Goal: Task Accomplishment & Management: Complete application form

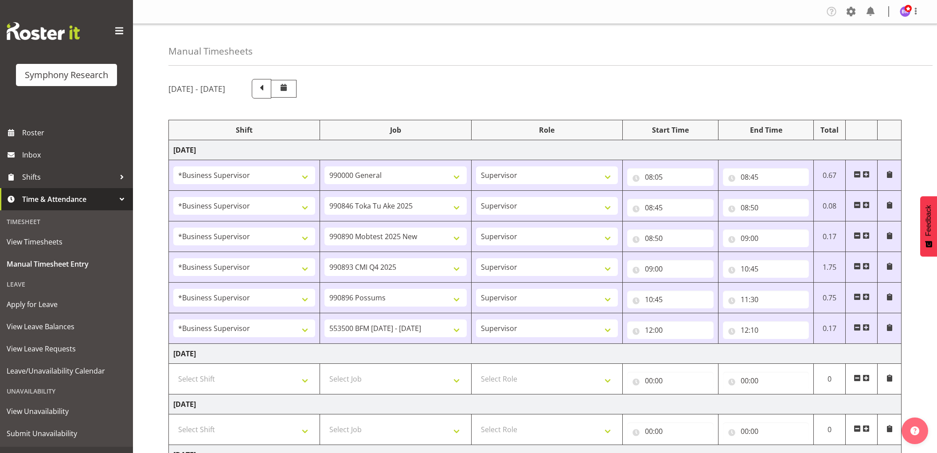
select select "1607"
select select "743"
select select "1607"
select select "9426"
select select "1607"
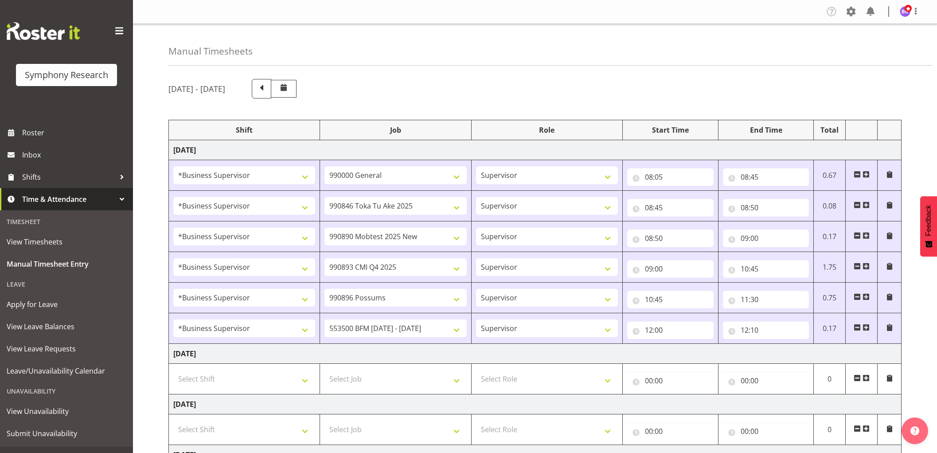
select select "10485"
select select "1607"
select select "10575"
select select "1607"
select select "10633"
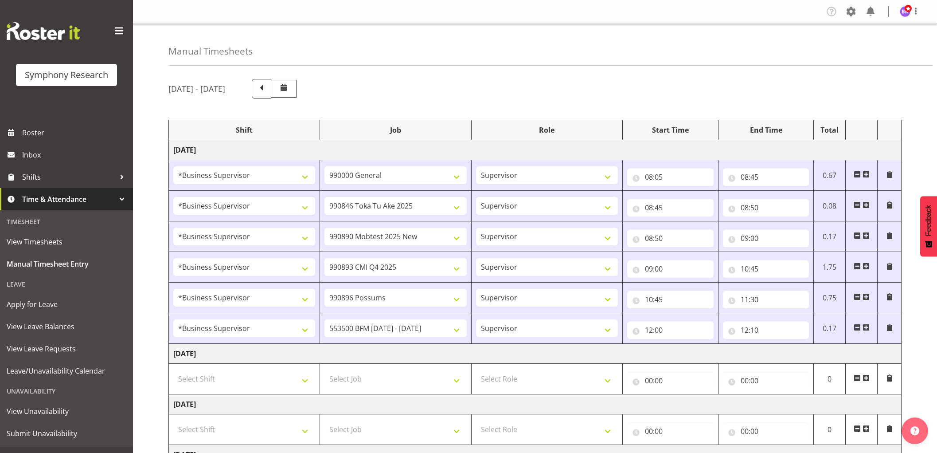
select select "1607"
select select "10242"
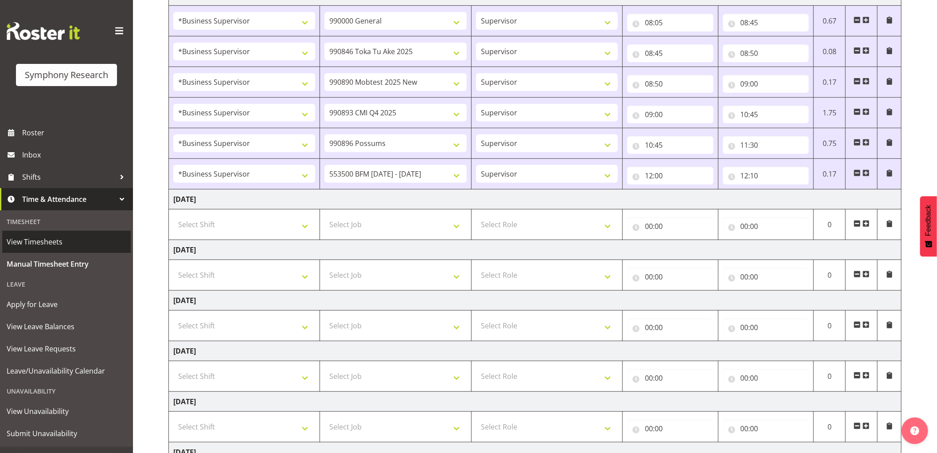
scroll to position [154, 0]
click at [758, 175] on input "12:10" at bounding box center [766, 176] width 86 height 18
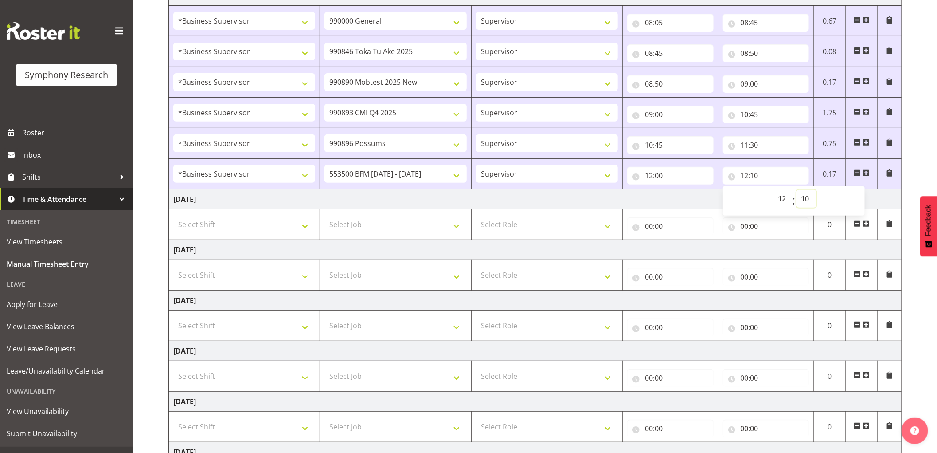
click at [805, 198] on select "00 01 02 03 04 05 06 07 08 09 10 11 12 13 14 15 16 17 18 19 20 21 22 23 24 25 2…" at bounding box center [807, 199] width 20 height 18
select select "5"
click at [797, 190] on select "00 01 02 03 04 05 06 07 08 09 10 11 12 13 14 15 16 17 18 19 20 21 22 23 24 25 2…" at bounding box center [807, 199] width 20 height 18
type input "12:05"
drag, startPoint x: 865, startPoint y: 169, endPoint x: 729, endPoint y: 215, distance: 144.0
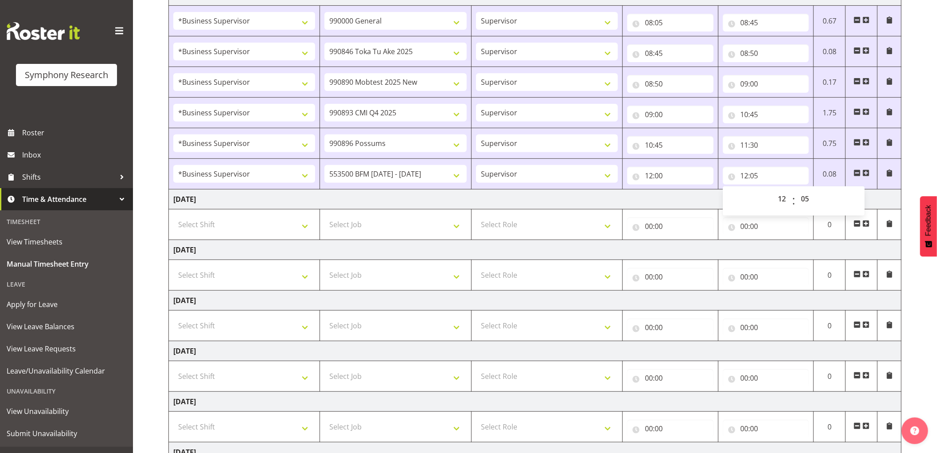
click at [865, 169] on span at bounding box center [866, 172] width 7 height 7
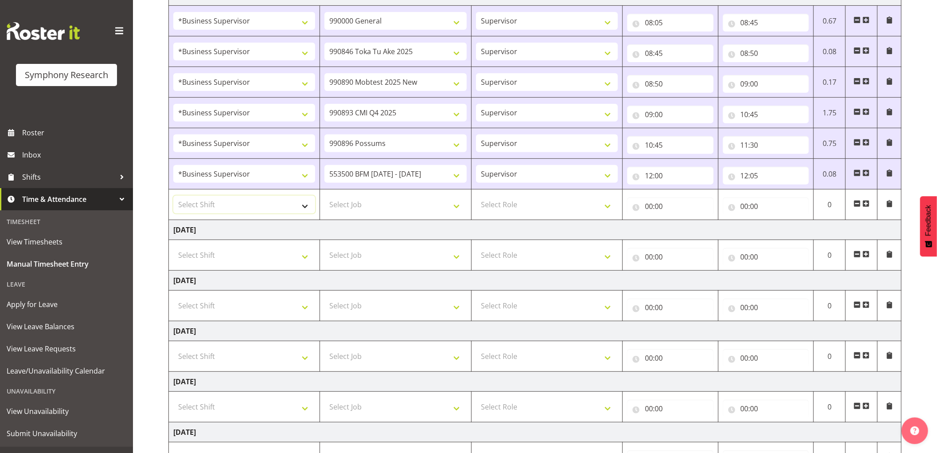
click at [295, 204] on select "Select Shift !!Weekend Residential (Roster IT Shift Label) *Business 9/10am ~ 4…" at bounding box center [244, 205] width 142 height 18
select select "1607"
click at [173, 196] on select "Select Shift !!Weekend Residential (Roster IT Shift Label) *Business 9/10am ~ 4…" at bounding box center [244, 205] width 142 height 18
click at [367, 214] on td "Select Job 550060 IF Admin 553492 World Poll Aus Wave 2 Main 2025 553493 World …" at bounding box center [395, 204] width 151 height 31
click at [388, 210] on select "Select Job 550060 IF Admin 553492 World Poll Aus Wave 2 Main 2025 553493 World …" at bounding box center [396, 205] width 142 height 18
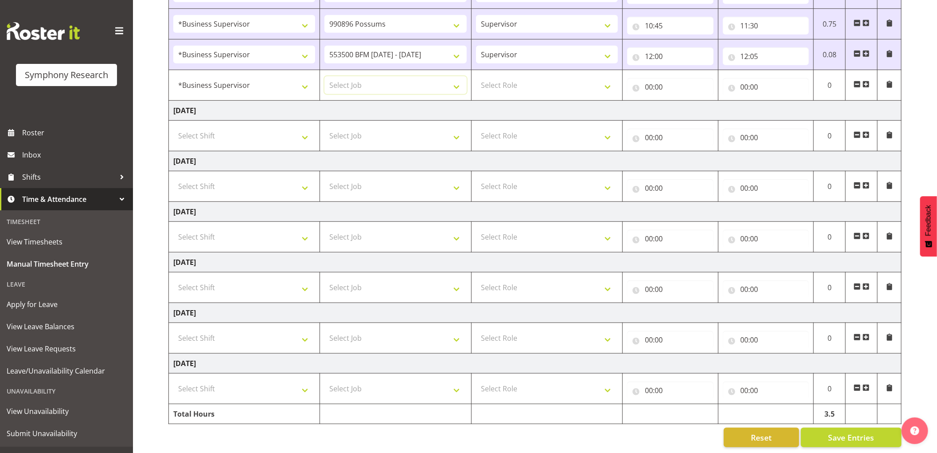
scroll to position [284, 0]
click at [845, 432] on span "Save Entries" at bounding box center [851, 436] width 46 height 12
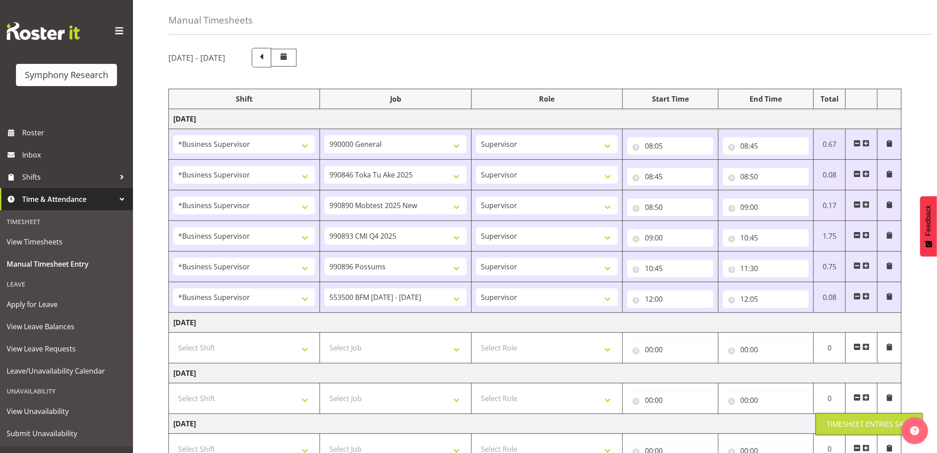
scroll to position [0, 0]
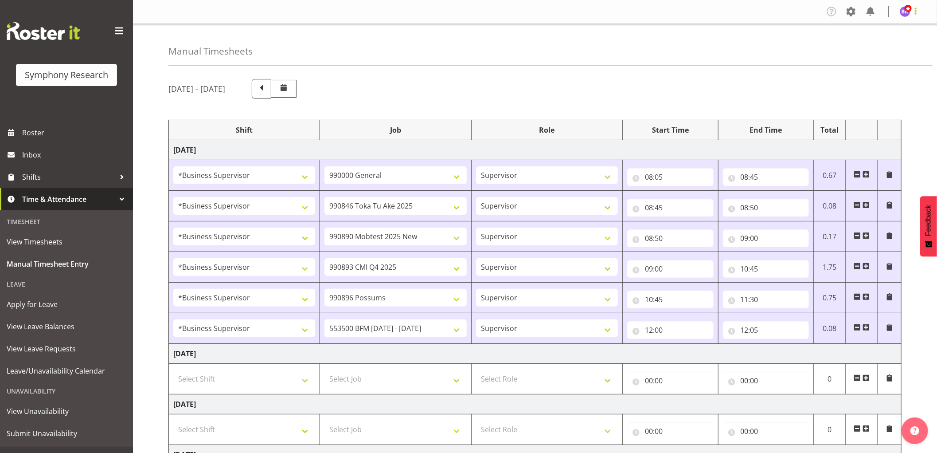
click at [918, 9] on span at bounding box center [916, 11] width 11 height 11
click at [892, 49] on link "Log Out" at bounding box center [878, 47] width 85 height 16
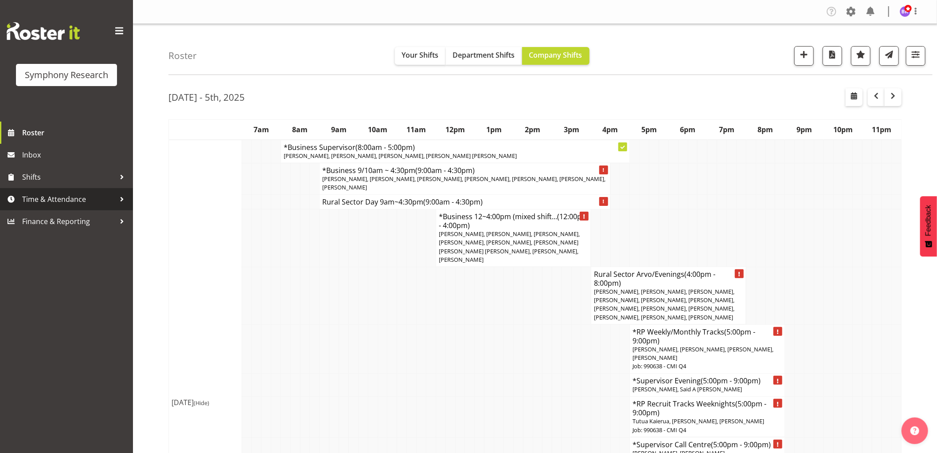
click at [80, 196] on span "Time & Attendance" at bounding box center [68, 198] width 93 height 13
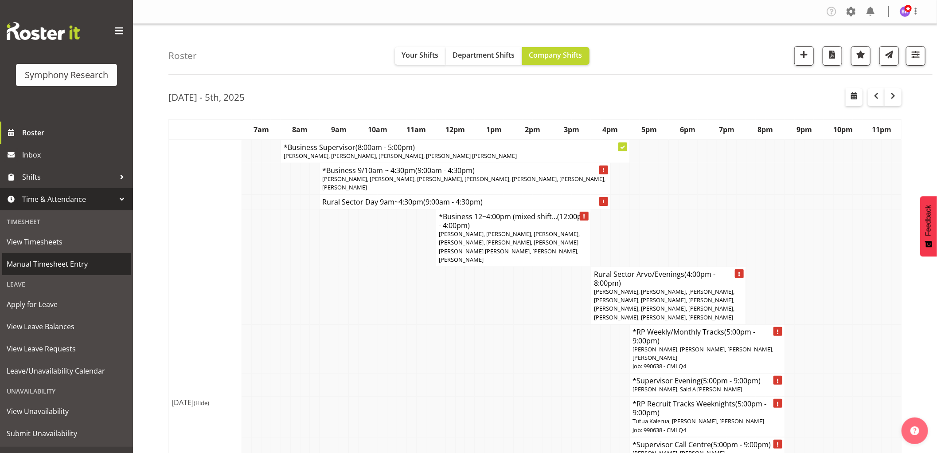
click at [60, 262] on span "Manual Timesheet Entry" at bounding box center [67, 263] width 120 height 13
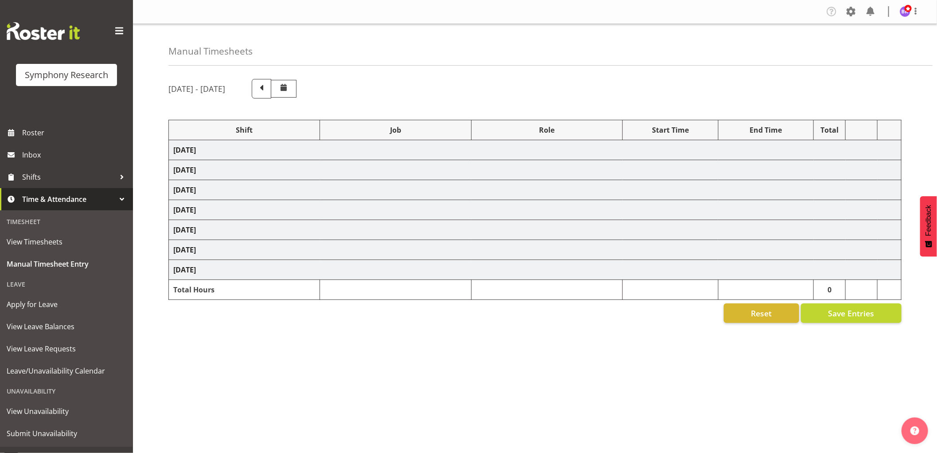
select select "1607"
select select "743"
select select "1607"
select select "9426"
select select "1607"
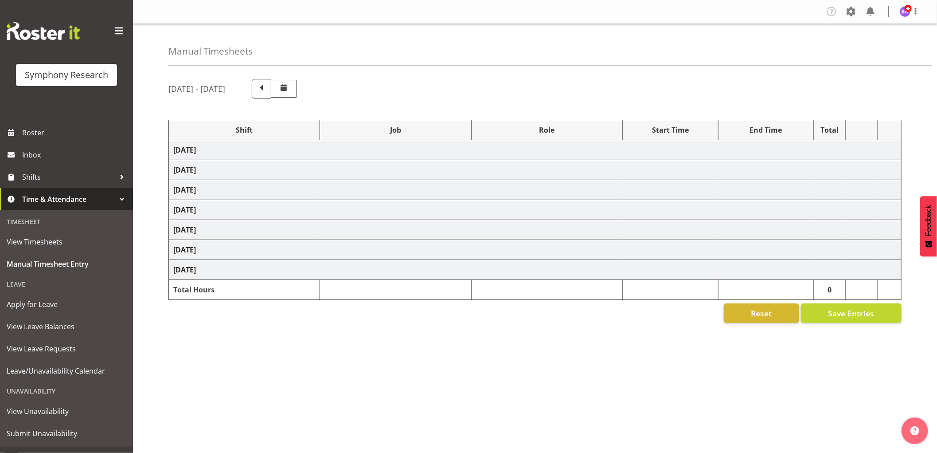
select select "10485"
select select "1607"
select select "10575"
select select "1607"
select select "10633"
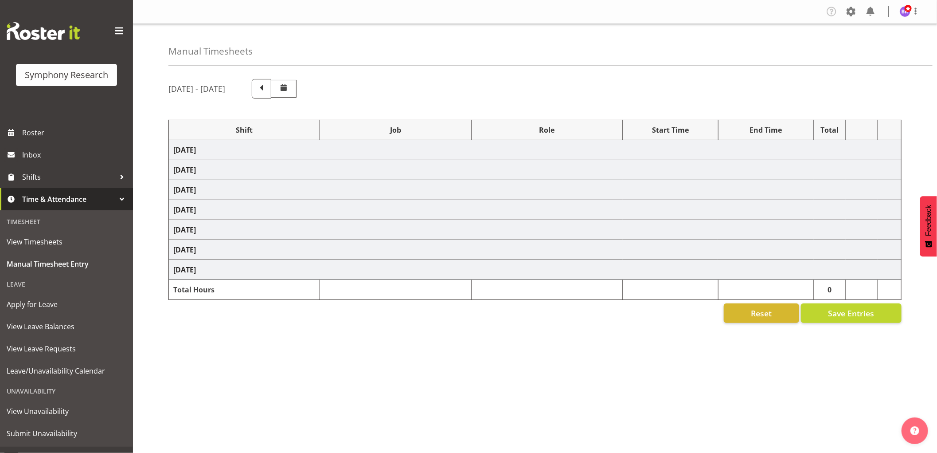
select select "1607"
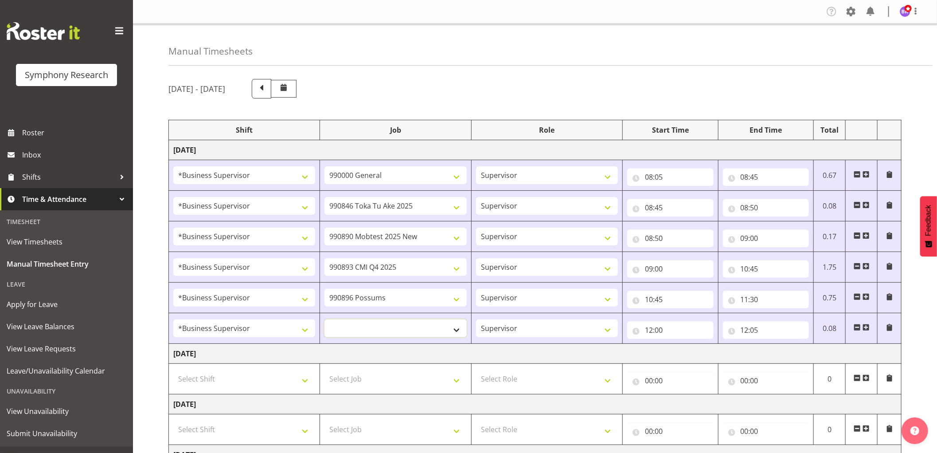
click at [438, 326] on select "550060 IF Admin 553492 World Poll Aus Wave 2 Main 2025 553493 World Poll NZ Wav…" at bounding box center [396, 328] width 142 height 18
click at [516, 356] on td "Tuesday 30th September 2025" at bounding box center [535, 354] width 733 height 20
click at [413, 335] on select "550060 IF Admin 553492 World Poll Aus Wave 2 Main 2025 553493 World Poll NZ Wav…" at bounding box center [396, 328] width 142 height 18
select select "715"
click at [325, 320] on select "550060 IF Admin 553492 World Poll Aus Wave 2 Main 2025 553493 World Poll NZ Wav…" at bounding box center [396, 328] width 142 height 18
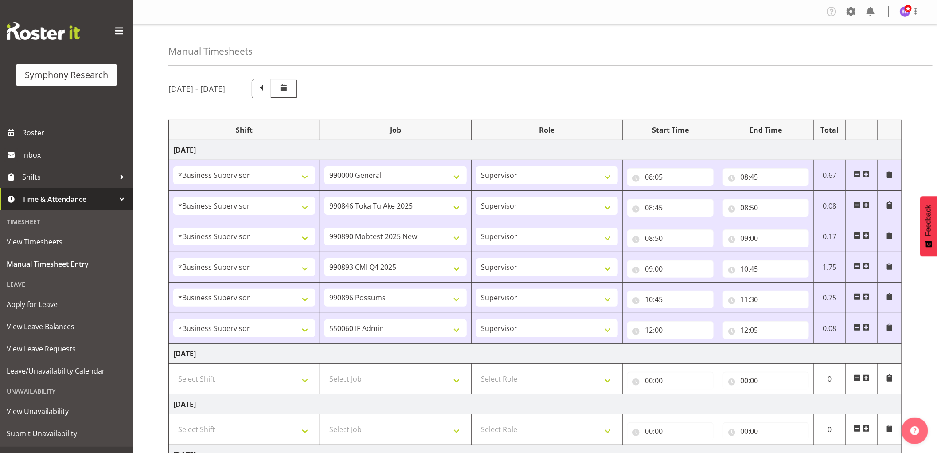
click at [887, 329] on span at bounding box center [889, 327] width 7 height 7
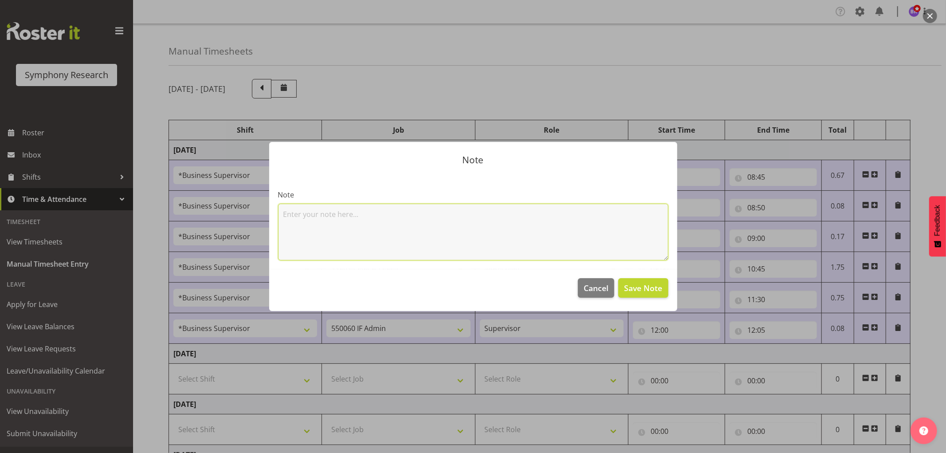
click at [496, 231] on textarea at bounding box center [473, 231] width 390 height 57
type textarea "bfm Q3"
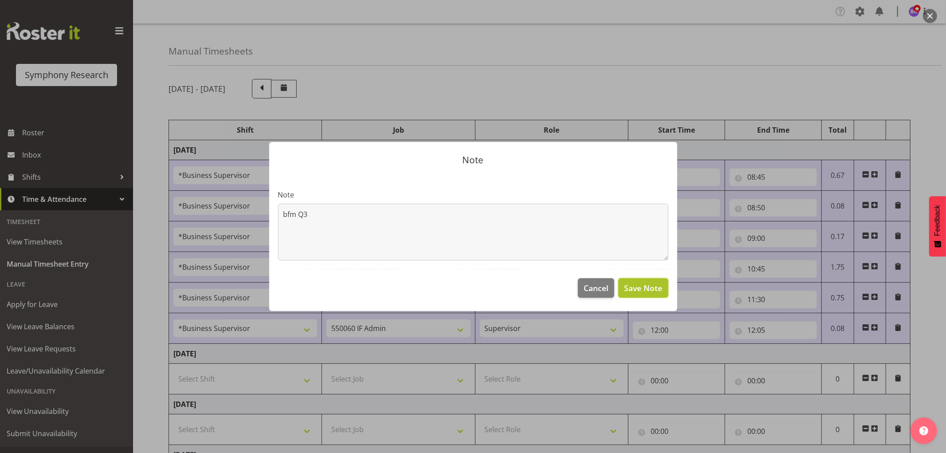
click at [658, 286] on span "Save Note" at bounding box center [643, 288] width 38 height 12
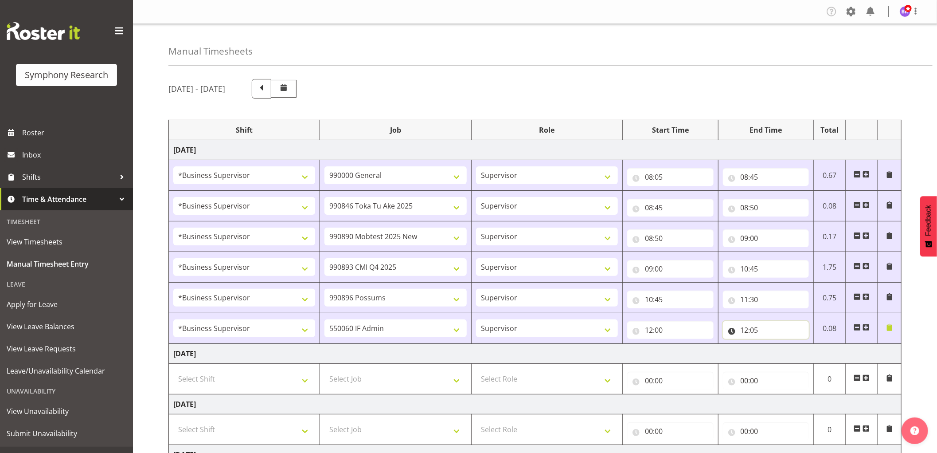
click at [756, 326] on input "12:05" at bounding box center [766, 330] width 86 height 18
click at [806, 352] on select "00 01 02 03 04 05 06 07 08 09 10 11 12 13 14 15 16 17 18 19 20 21 22 23 24 25 2…" at bounding box center [807, 353] width 20 height 18
select select "10"
click at [797, 344] on select "00 01 02 03 04 05 06 07 08 09 10 11 12 13 14 15 16 17 18 19 20 21 22 23 24 25 2…" at bounding box center [807, 353] width 20 height 18
type input "12:10"
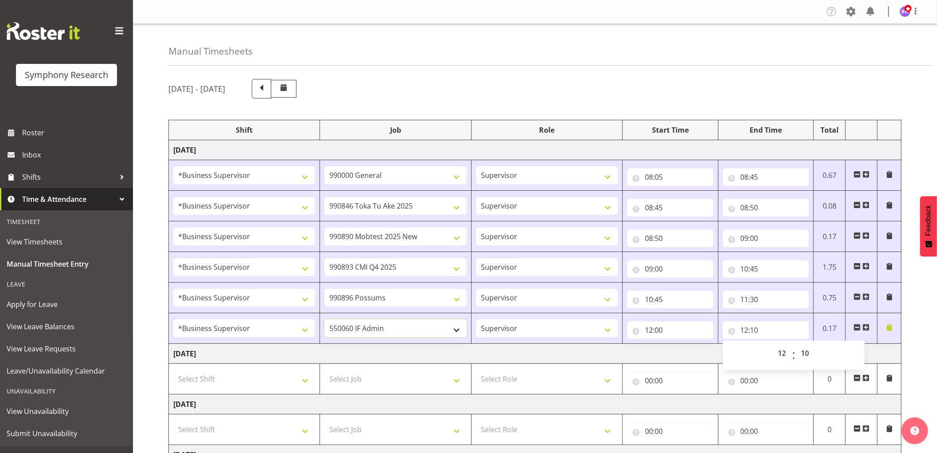
click at [441, 333] on select "550060 IF Admin 553492 World Poll Aus Wave 2 Main 2025 553493 World Poll NZ Wav…" at bounding box center [396, 328] width 142 height 18
click at [416, 350] on td "[DATE]" at bounding box center [535, 354] width 733 height 20
click at [403, 330] on select "550060 IF Admin 553492 World Poll Aus Wave 2 Main 2025 553493 World Poll NZ Wav…" at bounding box center [396, 328] width 142 height 18
click at [433, 354] on td "[DATE]" at bounding box center [535, 354] width 733 height 20
click at [864, 325] on span at bounding box center [866, 327] width 7 height 7
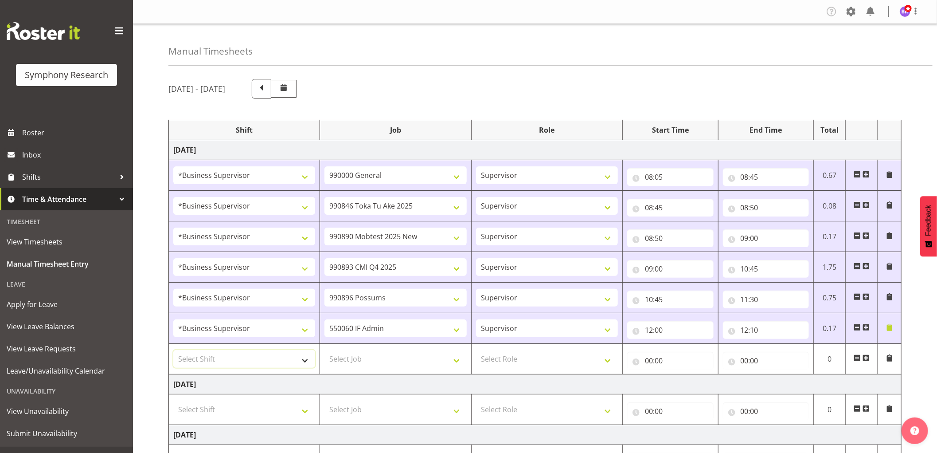
click at [268, 357] on select "Select Shift !!Weekend Residential (Roster IT Shift Label) *Business 9/10am ~ 4…" at bounding box center [244, 359] width 142 height 18
select select "1607"
click at [173, 350] on select "Select Shift !!Weekend Residential (Roster IT Shift Label) *Business 9/10am ~ 4…" at bounding box center [244, 359] width 142 height 18
click at [387, 358] on select "Select Job 550060 IF Admin 553492 World Poll Aus Wave 2 Main 2025 553493 World …" at bounding box center [396, 359] width 142 height 18
select select "10731"
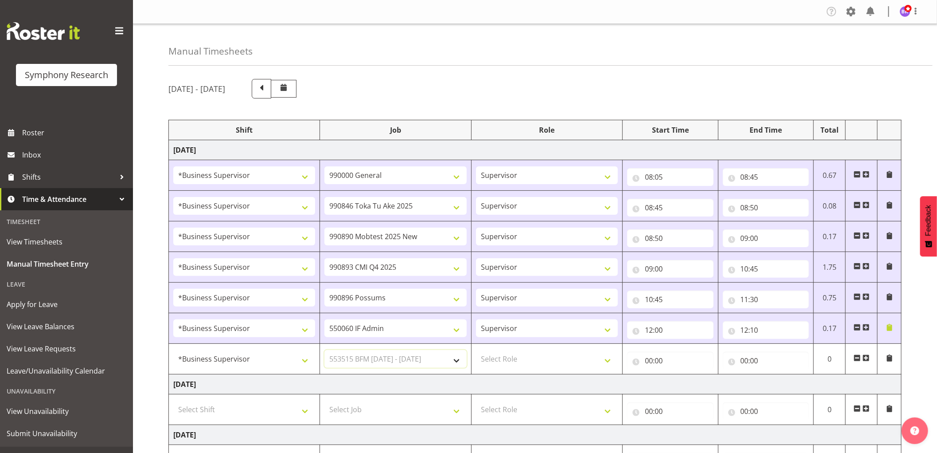
click at [325, 350] on select "Select Job 550060 IF Admin 553492 World Poll Aus Wave 2 Main 2025 553493 World …" at bounding box center [396, 359] width 142 height 18
click at [522, 361] on select "Select Role Supervisor Interviewing Briefing" at bounding box center [547, 359] width 142 height 18
select select "45"
click at [476, 350] on select "Select Role Supervisor Interviewing Briefing" at bounding box center [547, 359] width 142 height 18
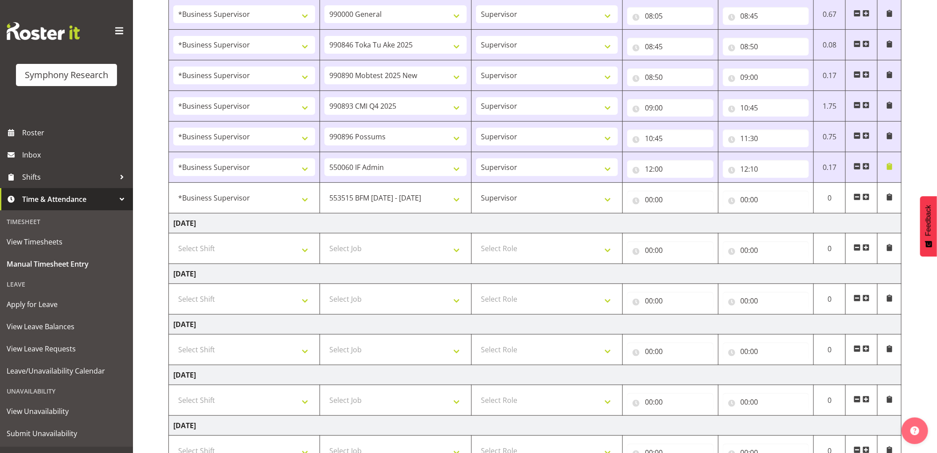
scroll to position [284, 0]
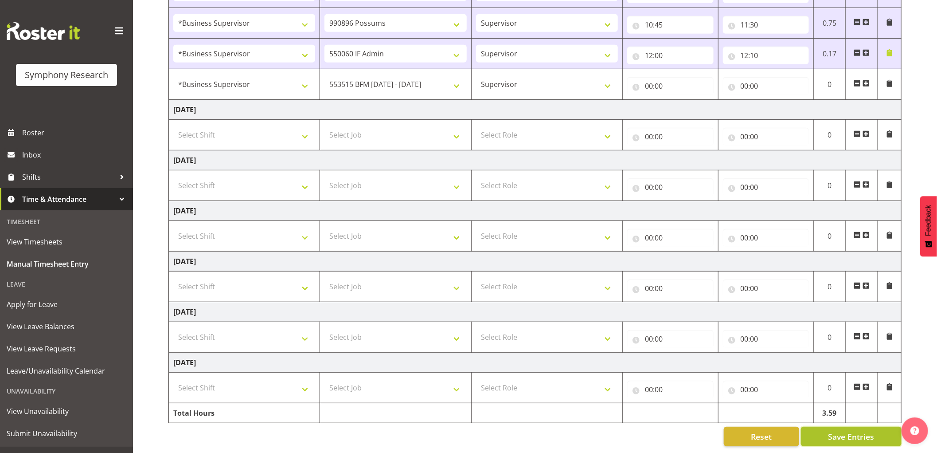
click at [831, 430] on span "Save Entries" at bounding box center [851, 436] width 46 height 12
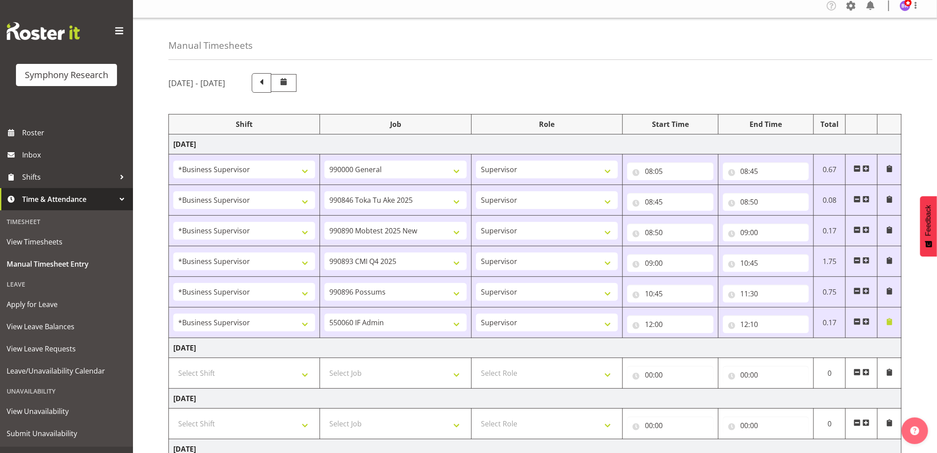
scroll to position [0, 0]
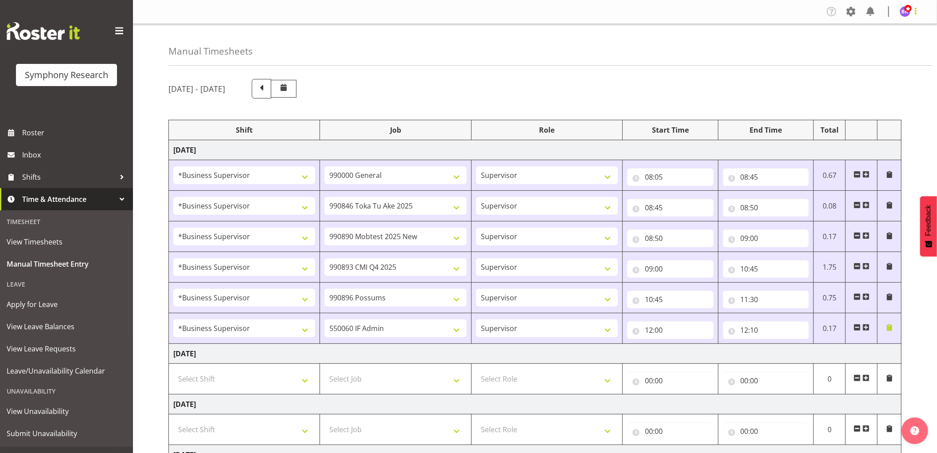
click at [911, 10] on span at bounding box center [916, 11] width 11 height 11
click at [874, 42] on link "Log Out" at bounding box center [878, 47] width 85 height 16
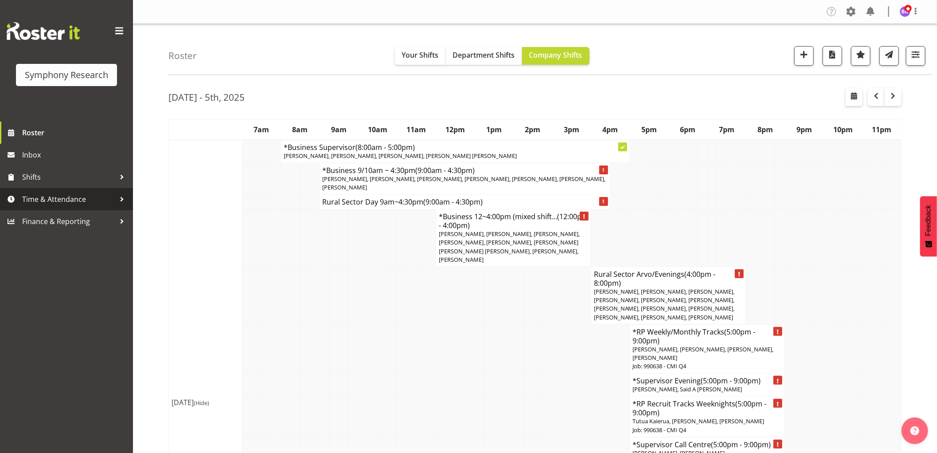
click at [64, 199] on span "Time & Attendance" at bounding box center [68, 198] width 93 height 13
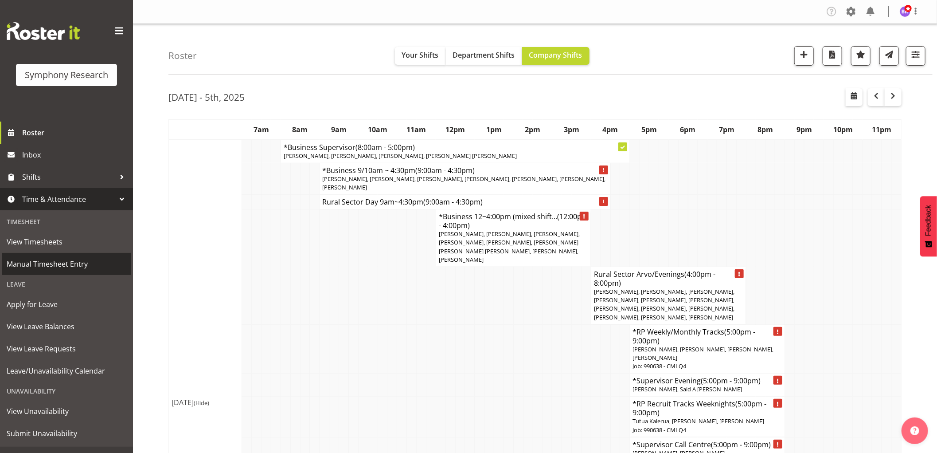
click at [55, 264] on span "Manual Timesheet Entry" at bounding box center [67, 263] width 120 height 13
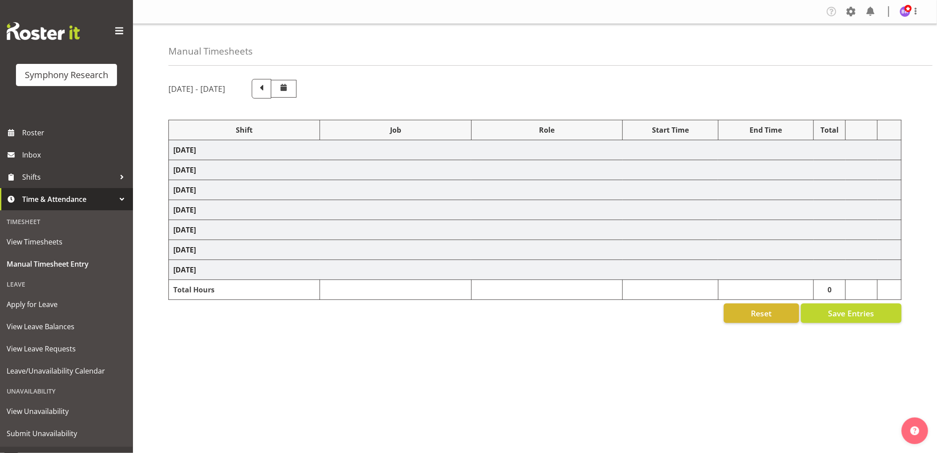
select select "1607"
select select "743"
select select "1607"
select select "9426"
select select "1607"
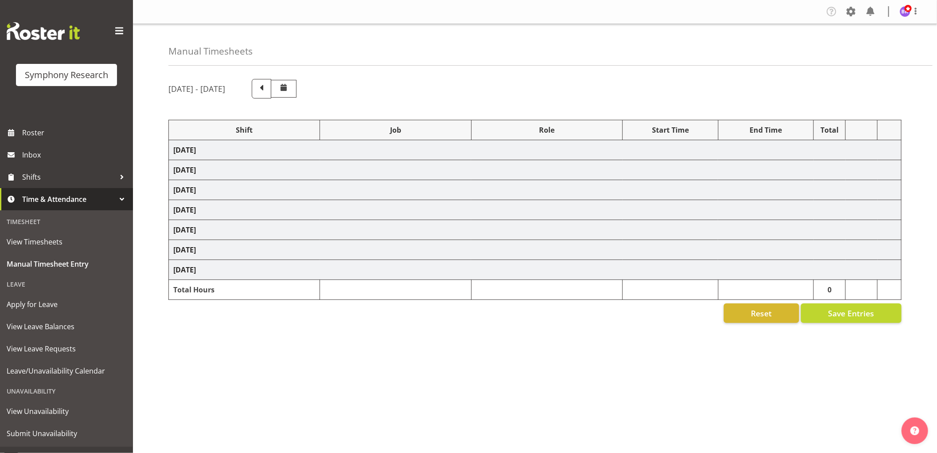
select select "10485"
select select "1607"
select select "10575"
select select "1607"
select select "10633"
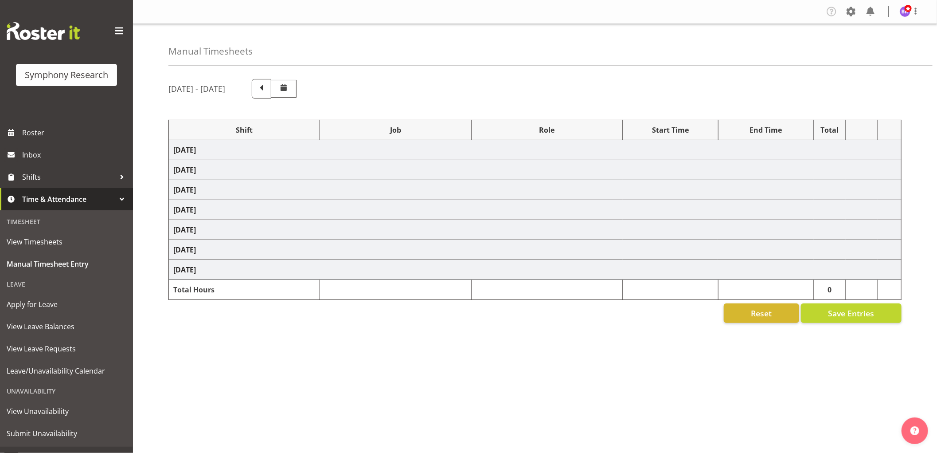
select select "1607"
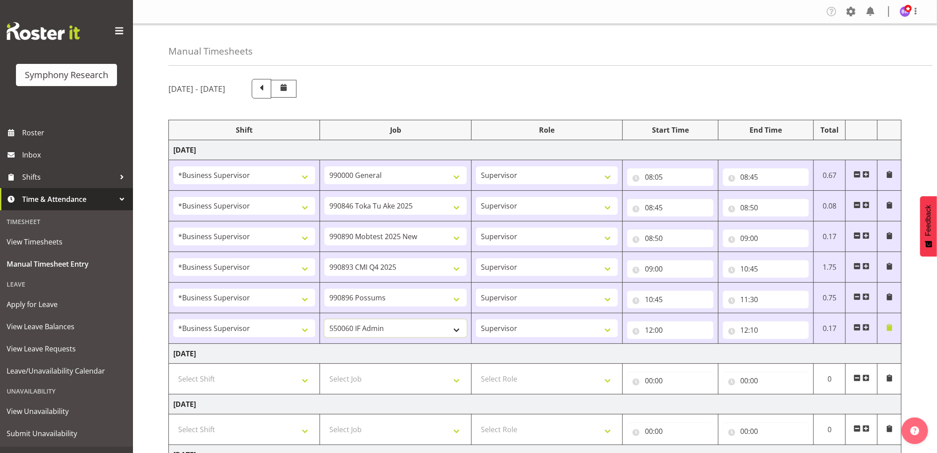
click at [427, 330] on select "550060 IF Admin 553492 World Poll Aus Wave 2 Main 2025 553493 World Poll NZ Wav…" at bounding box center [396, 328] width 142 height 18
click at [448, 351] on td "Tuesday 30th September 2025" at bounding box center [535, 354] width 733 height 20
click at [865, 327] on span at bounding box center [866, 327] width 7 height 7
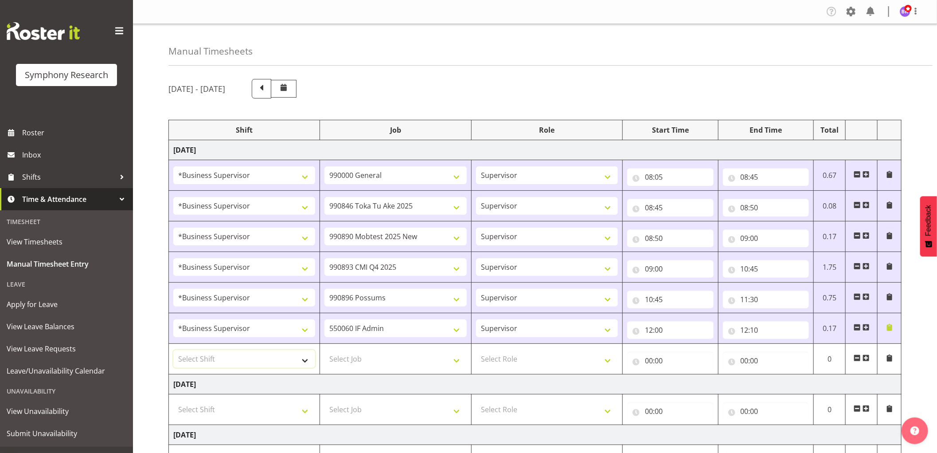
click at [254, 356] on select "Select Shift !!Weekend Residential (Roster IT Shift Label) *Business 9/10am ~ 4…" at bounding box center [244, 359] width 142 height 18
select select "1607"
click at [173, 350] on select "Select Shift !!Weekend Residential (Roster IT Shift Label) *Business 9/10am ~ 4…" at bounding box center [244, 359] width 142 height 18
click at [382, 358] on select "Select Job 550060 IF Admin 553492 World Poll Aus Wave 2 Main 2025 553493 World …" at bounding box center [396, 359] width 142 height 18
select select "10731"
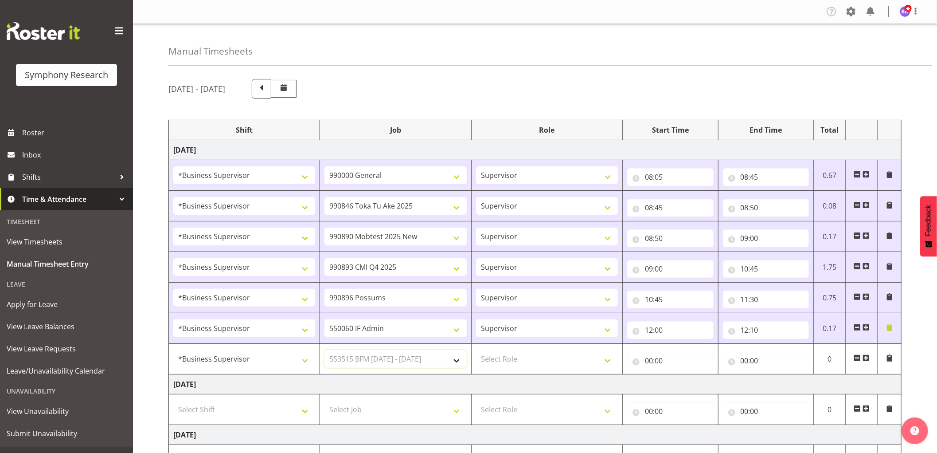
click at [325, 350] on select "Select Job 550060 IF Admin 553492 World Poll Aus Wave 2 Main 2025 553493 World …" at bounding box center [396, 359] width 142 height 18
click at [521, 360] on select "Select Role Supervisor Interviewing Briefing" at bounding box center [547, 359] width 142 height 18
select select "45"
click at [476, 350] on select "Select Role Supervisor Interviewing Briefing" at bounding box center [547, 359] width 142 height 18
click at [650, 360] on input "00:00" at bounding box center [670, 361] width 86 height 18
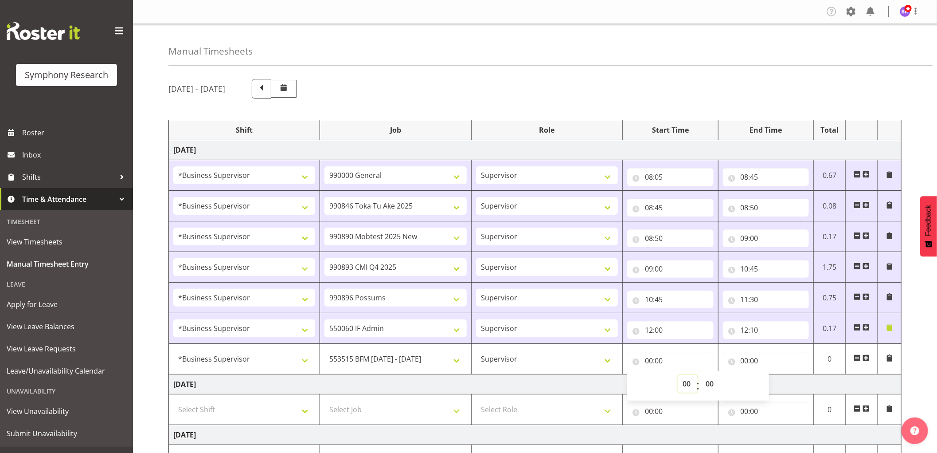
click at [690, 385] on select "00 01 02 03 04 05 06 07 08 09 10 11 12 13 14 15 16 17 18 19 20 21 22 23" at bounding box center [688, 384] width 20 height 18
select select "12"
click at [678, 375] on select "00 01 02 03 04 05 06 07 08 09 10 11 12 13 14 15 16 17 18 19 20 21 22 23" at bounding box center [688, 384] width 20 height 18
type input "12:00"
click at [716, 387] on select "00 01 02 03 04 05 06 07 08 09 10 11 12 13 14 15 16 17 18 19 20 21 22 23 24 25 2…" at bounding box center [711, 384] width 20 height 18
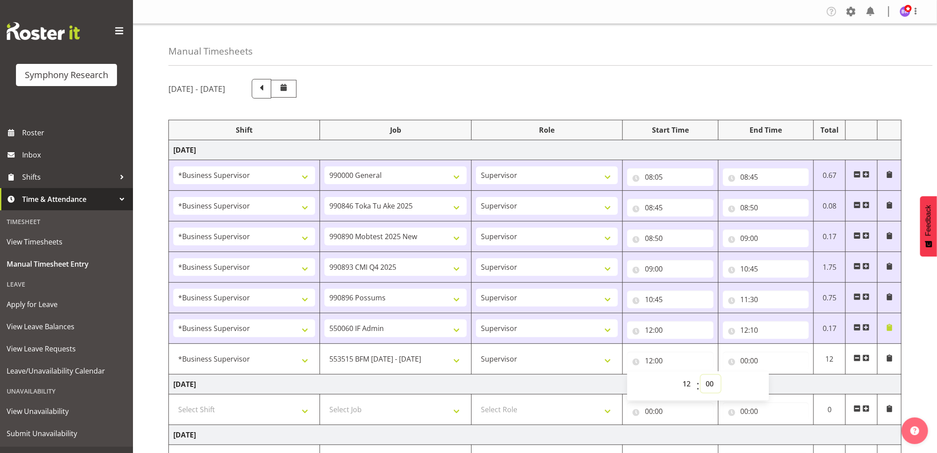
select select "10"
click at [701, 375] on select "00 01 02 03 04 05 06 07 08 09 10 11 12 13 14 15 16 17 18 19 20 21 22 23 24 25 2…" at bounding box center [711, 384] width 20 height 18
type input "12:10"
click at [751, 360] on input "00:00" at bounding box center [766, 361] width 86 height 18
click at [788, 383] on select "00 01 02 03 04 05 06 07 08 09 10 11 12 13 14 15 16 17 18 19 20 21 22 23" at bounding box center [784, 384] width 20 height 18
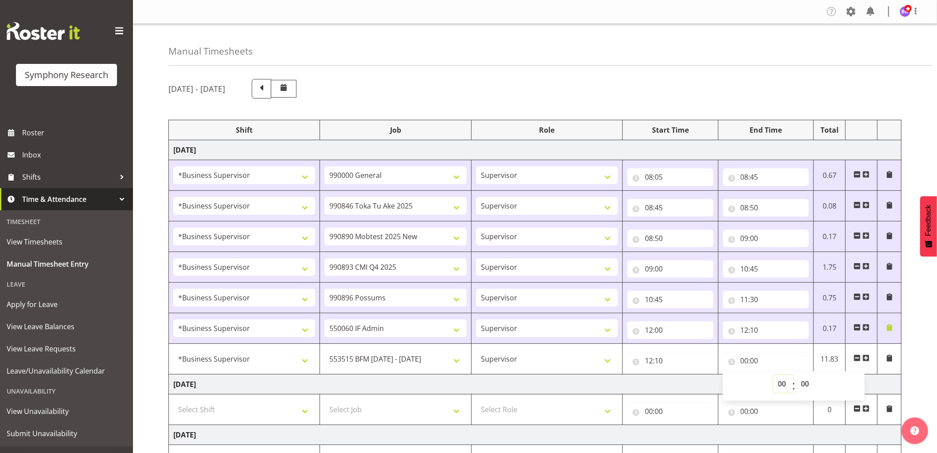
select select "13"
click at [774, 375] on select "00 01 02 03 04 05 06 07 08 09 10 11 12 13 14 15 16 17 18 19 20 21 22 23" at bounding box center [784, 384] width 20 height 18
type input "13:00"
click at [802, 383] on select "00 01 02 03 04 05 06 07 08 09 10 11 12 13 14 15 16 17 18 19 20 21 22 23 24 25 2…" at bounding box center [807, 384] width 20 height 18
select select "40"
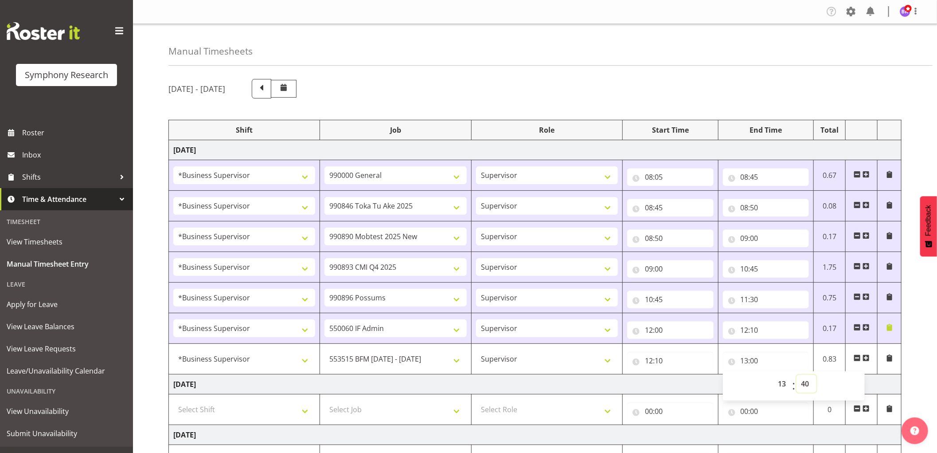
click at [797, 375] on select "00 01 02 03 04 05 06 07 08 09 10 11 12 13 14 15 16 17 18 19 20 21 22 23 24 25 2…" at bounding box center [807, 384] width 20 height 18
type input "13:40"
drag, startPoint x: 867, startPoint y: 357, endPoint x: 438, endPoint y: 373, distance: 429.0
click at [867, 357] on span at bounding box center [866, 357] width 7 height 7
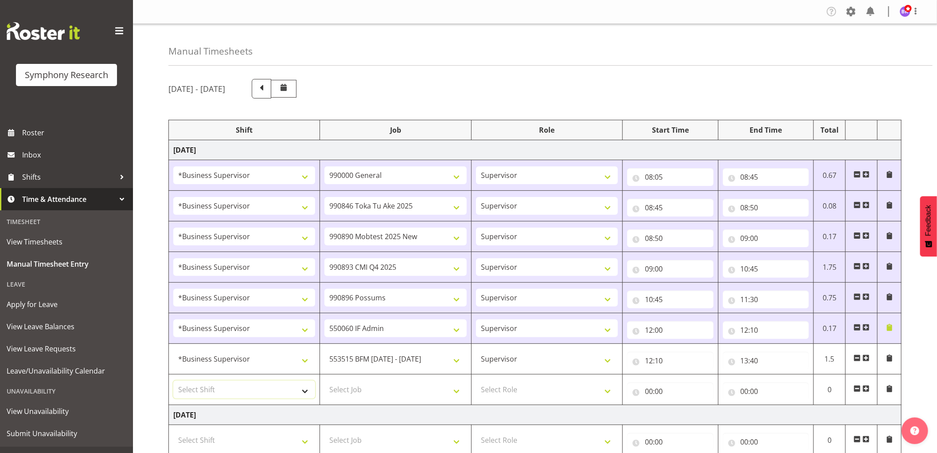
click at [265, 389] on select "Select Shift !!Weekend Residential (Roster IT Shift Label) *Business 9/10am ~ 4…" at bounding box center [244, 389] width 142 height 18
select select "1607"
click at [173, 381] on select "Select Shift !!Weekend Residential (Roster IT Shift Label) *Business 9/10am ~ 4…" at bounding box center [244, 389] width 142 height 18
click at [404, 389] on select "Select Job 550060 IF Admin 553492 World Poll Aus Wave 2 Main 2025 553493 World …" at bounding box center [396, 389] width 142 height 18
select select "10527"
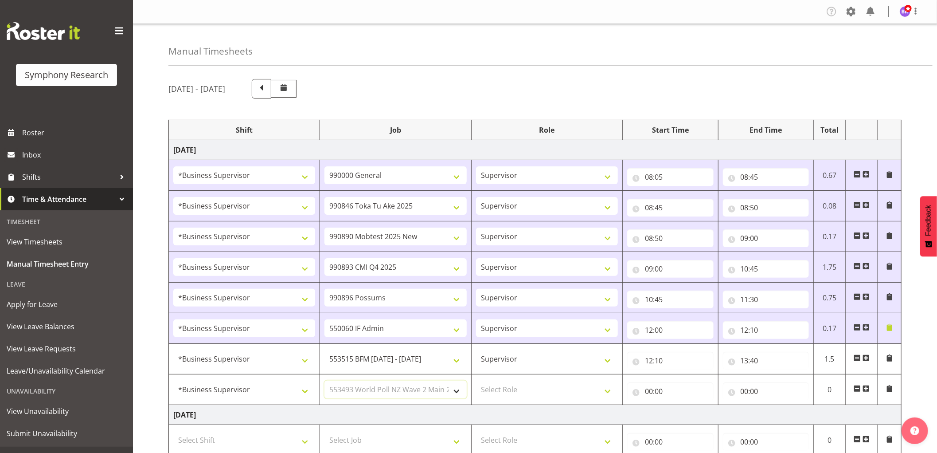
click at [325, 381] on select "Select Job 550060 IF Admin 553492 World Poll Aus Wave 2 Main 2025 553493 World …" at bounding box center [396, 389] width 142 height 18
click at [529, 387] on select "Select Role Supervisor Interviewing Briefing" at bounding box center [547, 389] width 142 height 18
select select "45"
click at [476, 381] on select "Select Role Supervisor Interviewing Briefing" at bounding box center [547, 389] width 142 height 18
click at [654, 396] on input "00:00" at bounding box center [670, 391] width 86 height 18
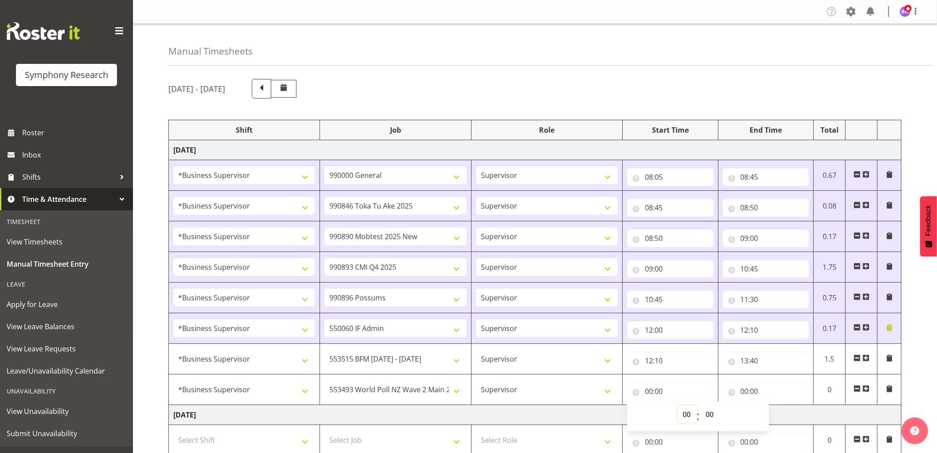
click at [688, 417] on select "00 01 02 03 04 05 06 07 08 09 10 11 12 13 14 15 16 17 18 19 20 21 22 23" at bounding box center [688, 414] width 20 height 18
select select "13"
click at [678, 406] on select "00 01 02 03 04 05 06 07 08 09 10 11 12 13 14 15 16 17 18 19 20 21 22 23" at bounding box center [688, 414] width 20 height 18
type input "13:00"
click at [707, 417] on select "00 01 02 03 04 05 06 07 08 09 10 11 12 13 14 15 16 17 18 19 20 21 22 23 24 25 2…" at bounding box center [711, 414] width 20 height 18
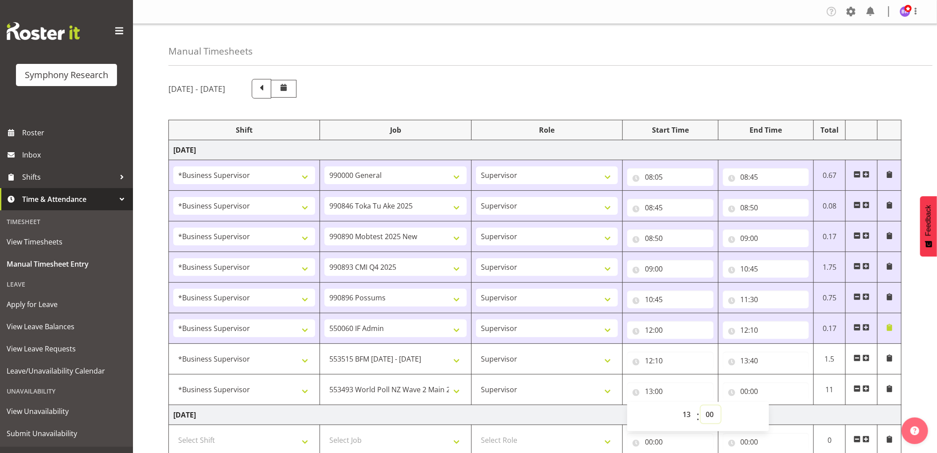
select select "40"
click at [701, 406] on select "00 01 02 03 04 05 06 07 08 09 10 11 12 13 14 15 16 17 18 19 20 21 22 23 24 25 2…" at bounding box center [711, 414] width 20 height 18
type input "13:40"
click at [749, 389] on input "00:00" at bounding box center [766, 391] width 86 height 18
click at [785, 416] on select "00 01 02 03 04 05 06 07 08 09 10 11 12 13 14 15 16 17 18 19 20 21 22 23" at bounding box center [784, 414] width 20 height 18
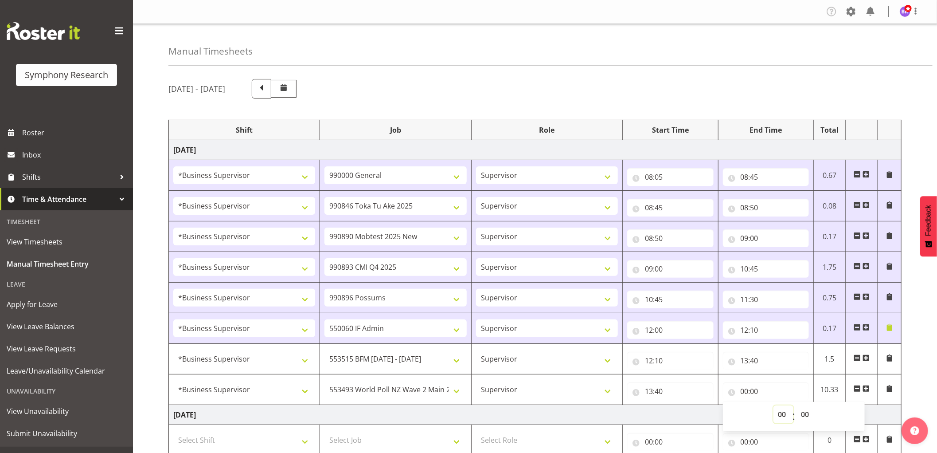
select select "13"
click at [774, 406] on select "00 01 02 03 04 05 06 07 08 09 10 11 12 13 14 15 16 17 18 19 20 21 22 23" at bounding box center [784, 414] width 20 height 18
type input "13:00"
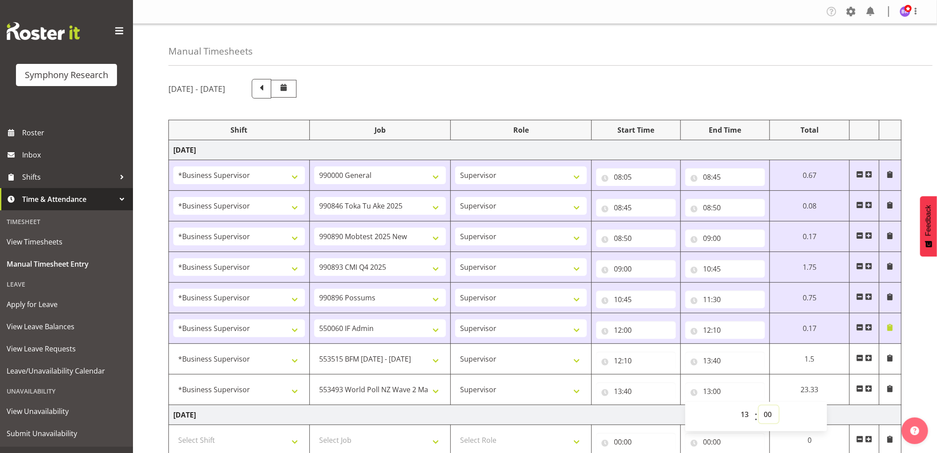
click at [766, 414] on select "00 01 02 03 04 05 06 07 08 09 10 11 12 13 14 15 16 17 18 19 20 21 22 23 24 25 2…" at bounding box center [769, 414] width 20 height 18
select select "50"
click at [759, 406] on select "00 01 02 03 04 05 06 07 08 09 10 11 12 13 14 15 16 17 18 19 20 21 22 23 24 25 2…" at bounding box center [769, 414] width 20 height 18
type input "13:50"
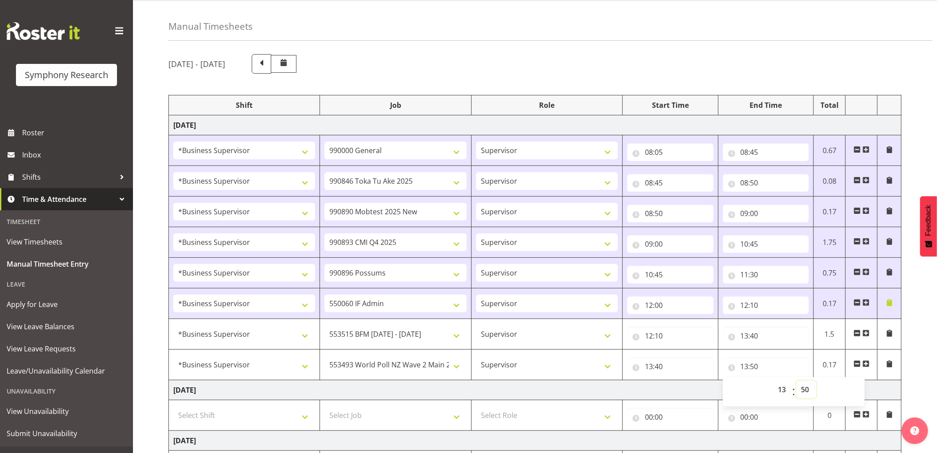
scroll to position [49, 0]
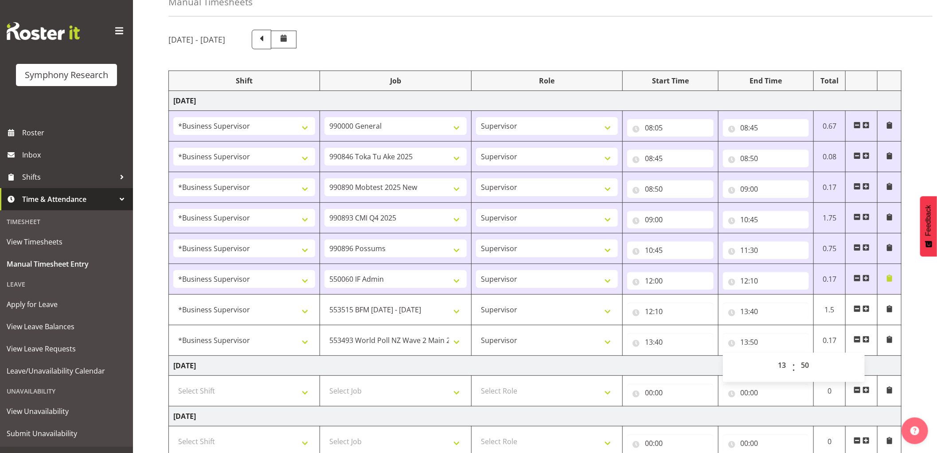
click at [869, 339] on span at bounding box center [866, 339] width 7 height 7
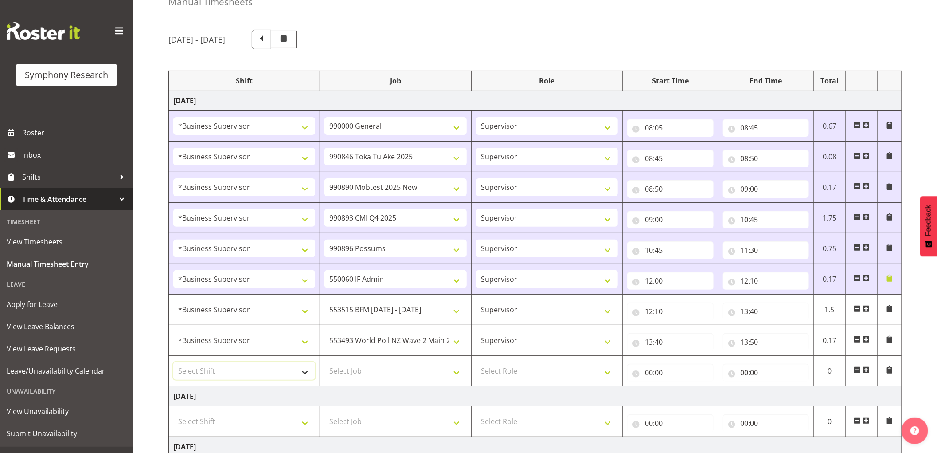
click at [278, 369] on select "Select Shift !!Weekend Residential (Roster IT Shift Label) *Business 9/10am ~ 4…" at bounding box center [244, 371] width 142 height 18
select select "1607"
click at [173, 362] on select "Select Shift !!Weekend Residential (Roster IT Shift Label) *Business 9/10am ~ 4…" at bounding box center [244, 371] width 142 height 18
click at [422, 369] on select "Select Job 550060 IF Admin 553492 World Poll Aus Wave 2 Main 2025 553493 World …" at bounding box center [396, 371] width 142 height 18
select select "10499"
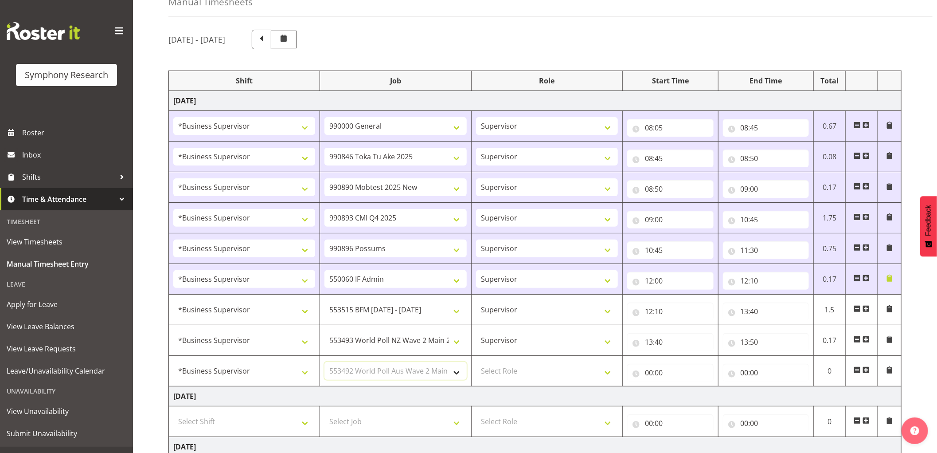
click at [325, 362] on select "Select Job 550060 IF Admin 553492 World Poll Aus Wave 2 Main 2025 553493 World …" at bounding box center [396, 371] width 142 height 18
click at [540, 374] on select "Select Role Supervisor Interviewing Briefing" at bounding box center [547, 371] width 142 height 18
select select "45"
click at [476, 362] on select "Select Role Supervisor Interviewing Briefing" at bounding box center [547, 371] width 142 height 18
click at [652, 375] on input "00:00" at bounding box center [670, 373] width 86 height 18
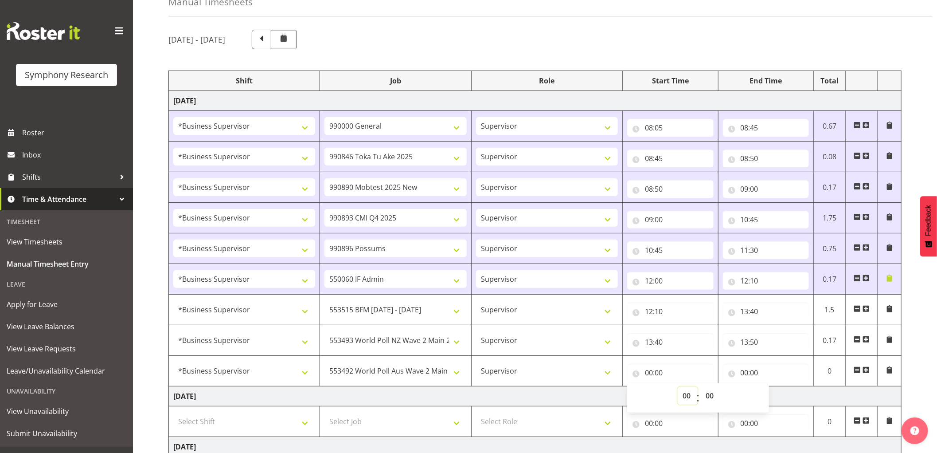
click at [686, 399] on select "00 01 02 03 04 05 06 07 08 09 10 11 12 13 14 15 16 17 18 19 20 21 22 23" at bounding box center [688, 396] width 20 height 18
select select "13"
click at [678, 387] on select "00 01 02 03 04 05 06 07 08 09 10 11 12 13 14 15 16 17 18 19 20 21 22 23" at bounding box center [688, 396] width 20 height 18
type input "13:00"
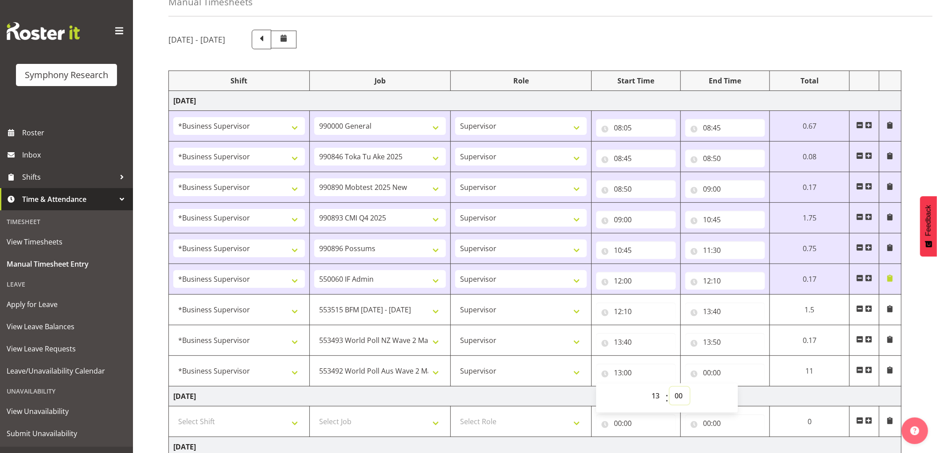
click at [683, 400] on select "00 01 02 03 04 05 06 07 08 09 10 11 12 13 14 15 16 17 18 19 20 21 22 23 24 25 2…" at bounding box center [680, 396] width 20 height 18
select select "50"
click at [670, 387] on select "00 01 02 03 04 05 06 07 08 09 10 11 12 13 14 15 16 17 18 19 20 21 22 23 24 25 2…" at bounding box center [680, 396] width 20 height 18
type input "13:50"
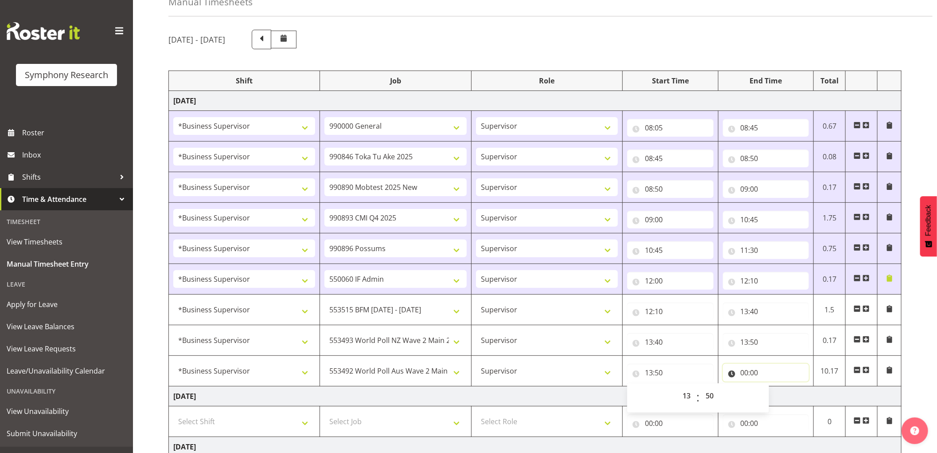
click at [747, 372] on input "00:00" at bounding box center [766, 373] width 86 height 18
click at [786, 398] on select "00 01 02 03 04 05 06 07 08 09 10 11 12 13 14 15 16 17 18 19 20 21 22 23" at bounding box center [784, 396] width 20 height 18
select select "14"
click at [774, 387] on select "00 01 02 03 04 05 06 07 08 09 10 11 12 13 14 15 16 17 18 19 20 21 22 23" at bounding box center [784, 396] width 20 height 18
type input "14:00"
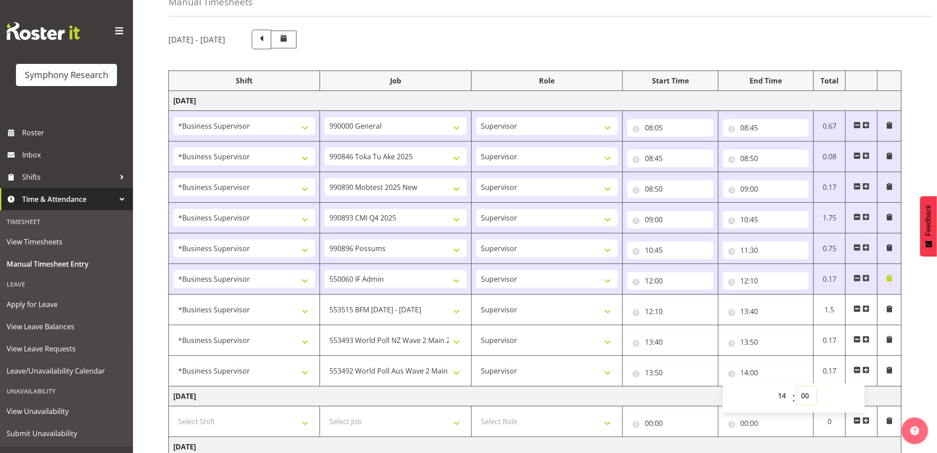
click at [808, 395] on select "00 01 02 03 04 05 06 07 08 09 10 11 12 13 14 15 16 17 18 19 20 21 22 23 24 25 2…" at bounding box center [807, 396] width 20 height 18
select select "50"
click at [797, 387] on select "00 01 02 03 04 05 06 07 08 09 10 11 12 13 14 15 16 17 18 19 20 21 22 23 24 25 2…" at bounding box center [807, 396] width 20 height 18
type input "14:50"
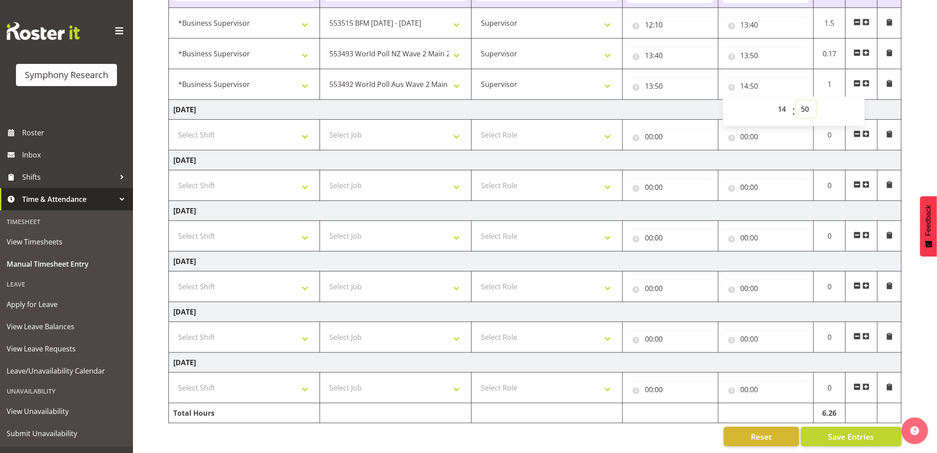
scroll to position [345, 0]
click at [830, 430] on span "Save Entries" at bounding box center [851, 436] width 46 height 12
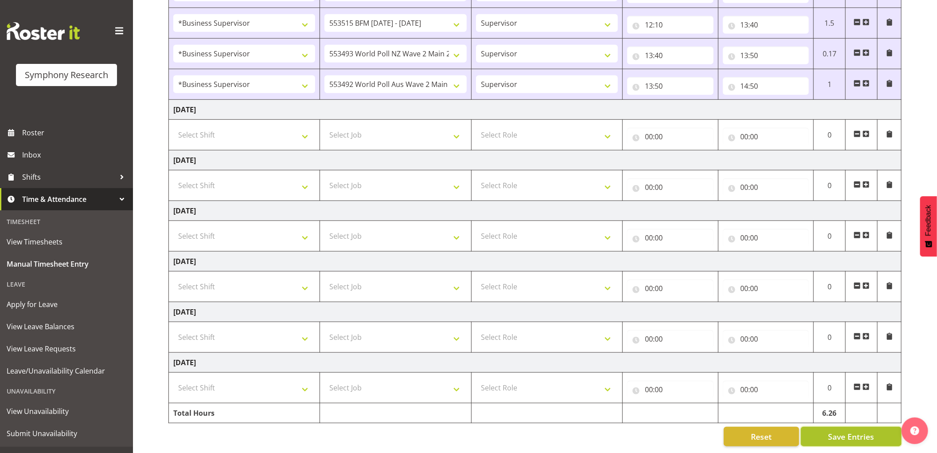
click at [849, 431] on span "Save Entries" at bounding box center [851, 436] width 46 height 12
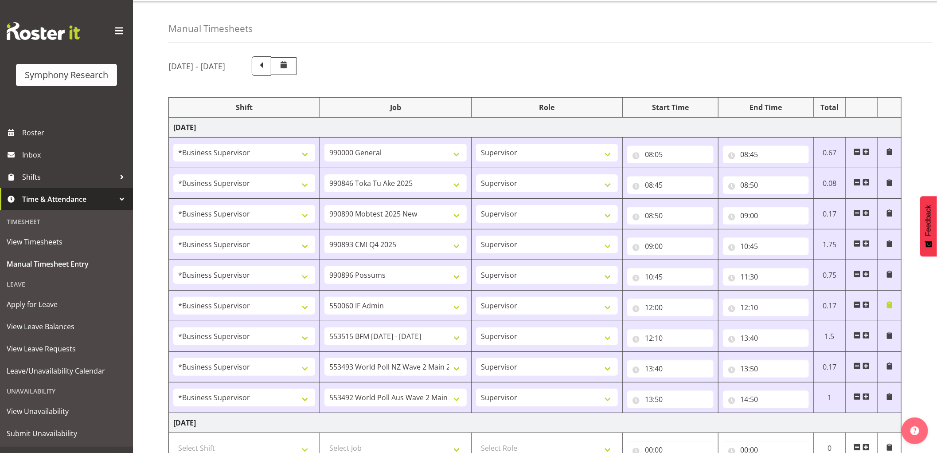
scroll to position [0, 0]
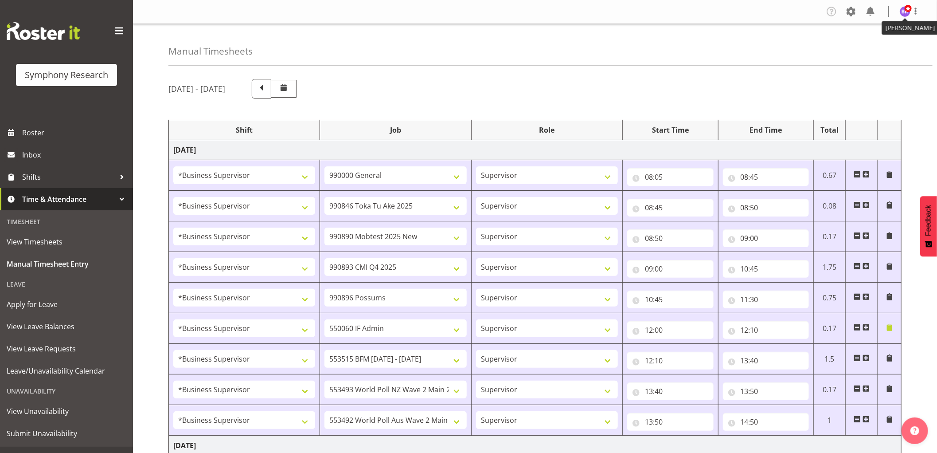
click at [903, 8] on img at bounding box center [905, 11] width 11 height 11
click at [856, 46] on link "Log Out" at bounding box center [878, 47] width 85 height 16
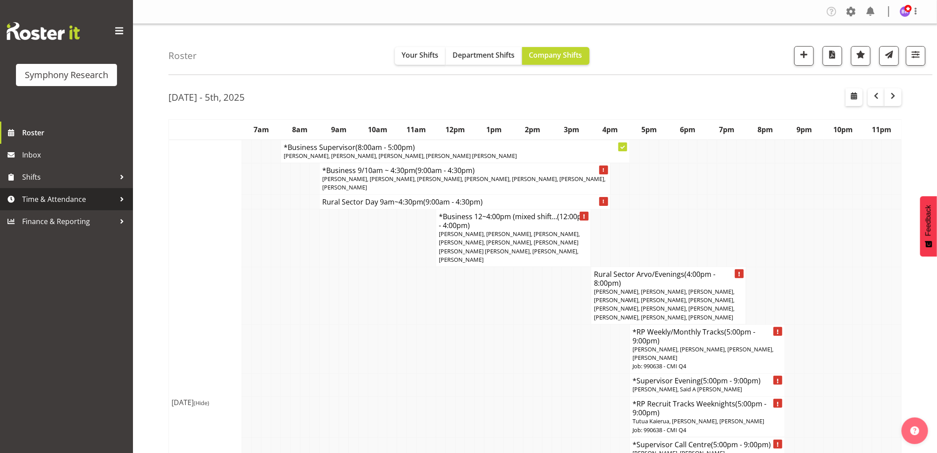
click at [46, 192] on span "Time & Attendance" at bounding box center [68, 198] width 93 height 13
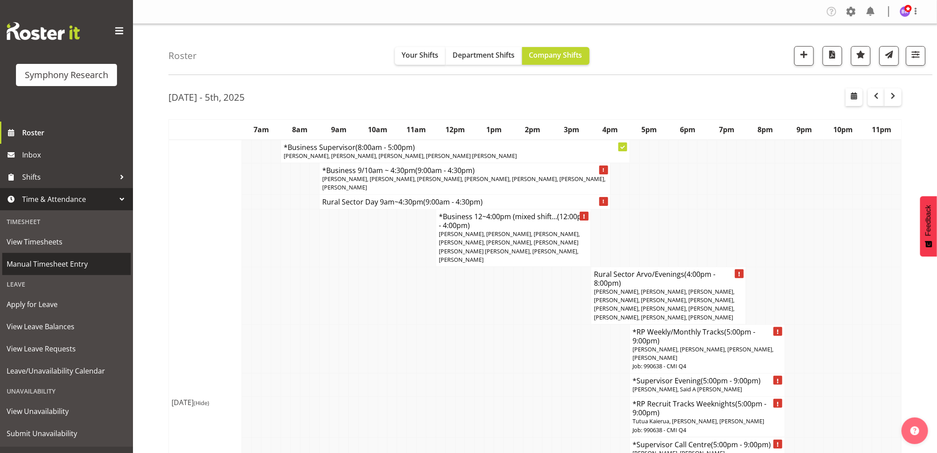
click at [46, 265] on span "Manual Timesheet Entry" at bounding box center [67, 263] width 120 height 13
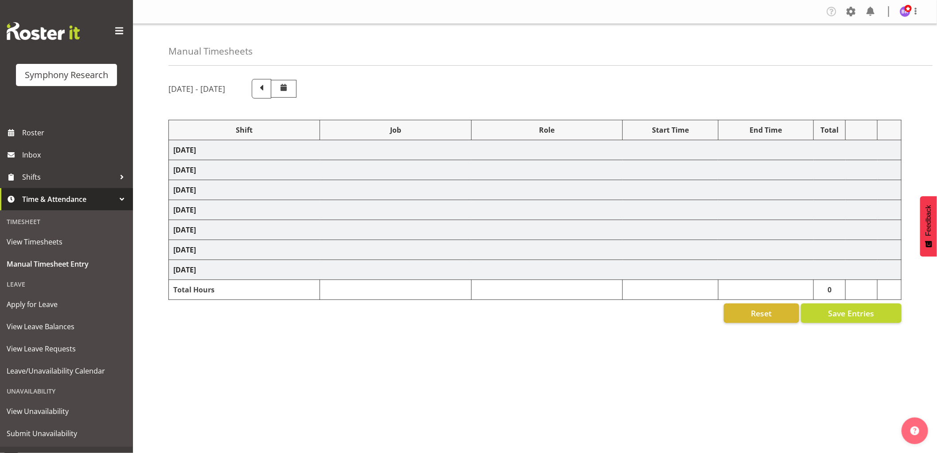
select select "1607"
select select "743"
select select "1607"
select select "9426"
select select "1607"
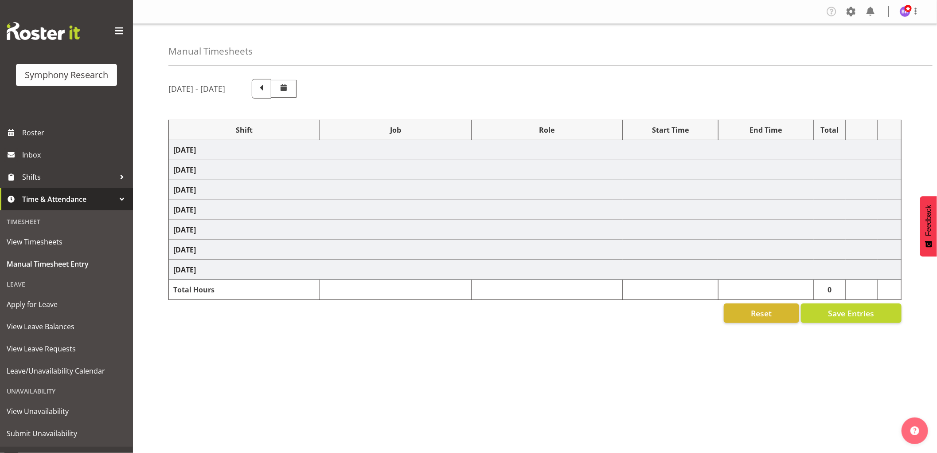
select select "10485"
select select "1607"
select select "10575"
select select "1607"
select select "10633"
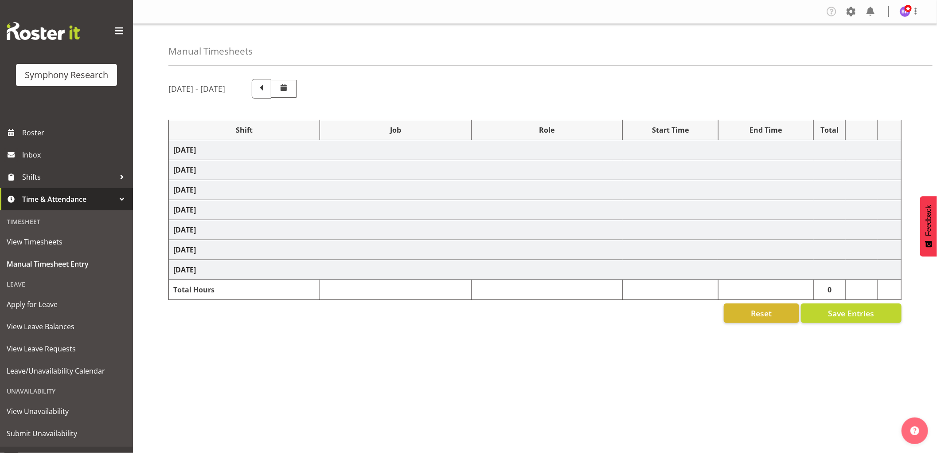
select select "1607"
select select "10731"
select select "1607"
select select "10527"
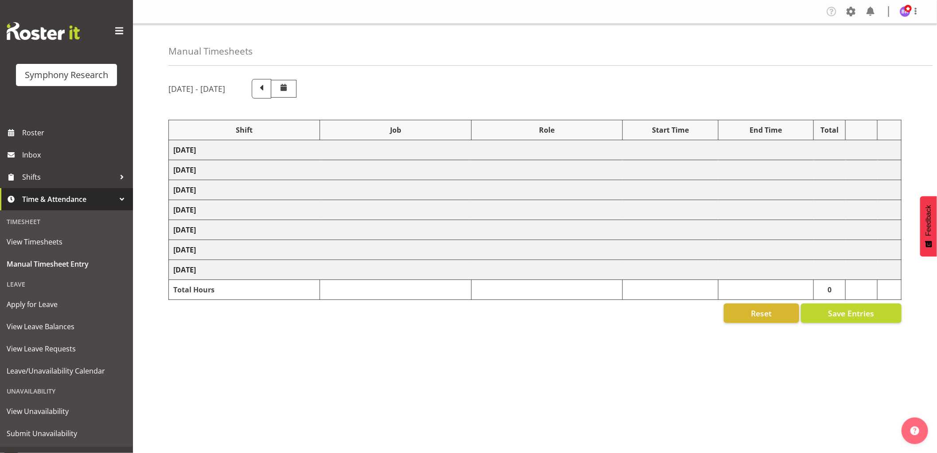
select select "1607"
select select "10499"
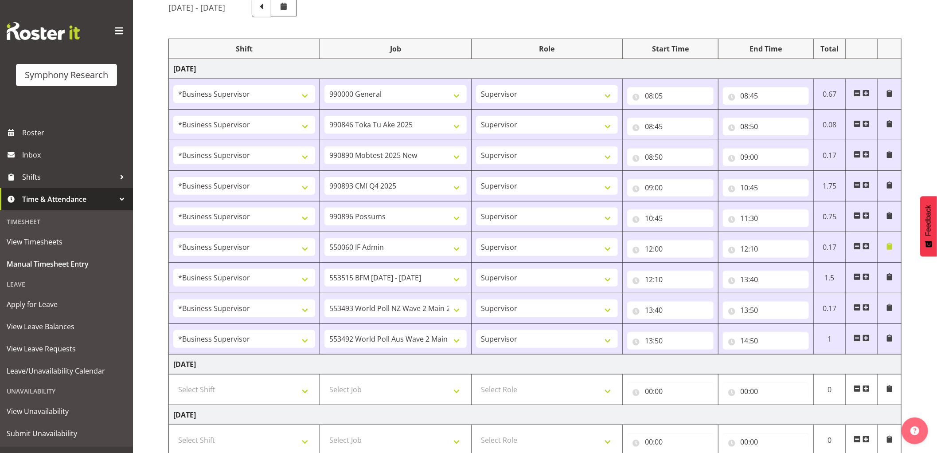
scroll to position [98, 0]
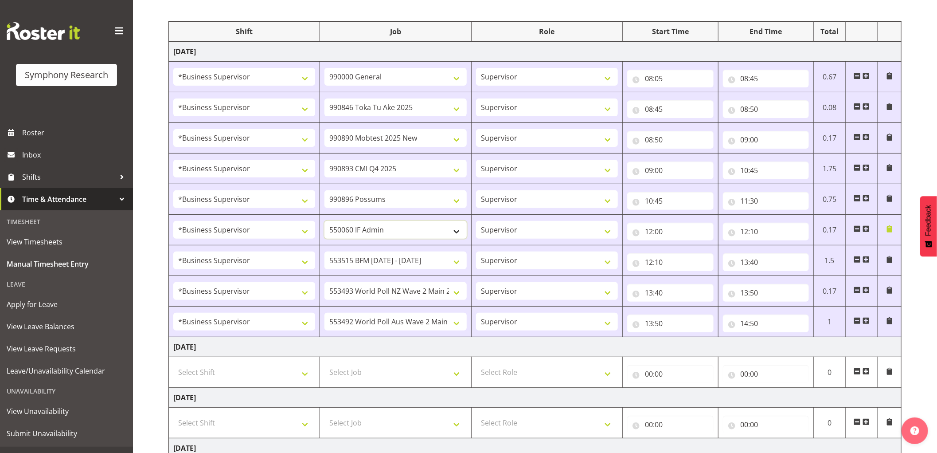
click at [436, 228] on select "550060 IF Admin 553492 World Poll Aus Wave 2 Main 2025 553493 World Poll NZ Wav…" at bounding box center [396, 230] width 142 height 18
select select "10733"
click at [325, 221] on select "550060 IF Admin 553492 World Poll Aus Wave 2 Main 2025 553493 World Poll NZ Wav…" at bounding box center [396, 230] width 142 height 18
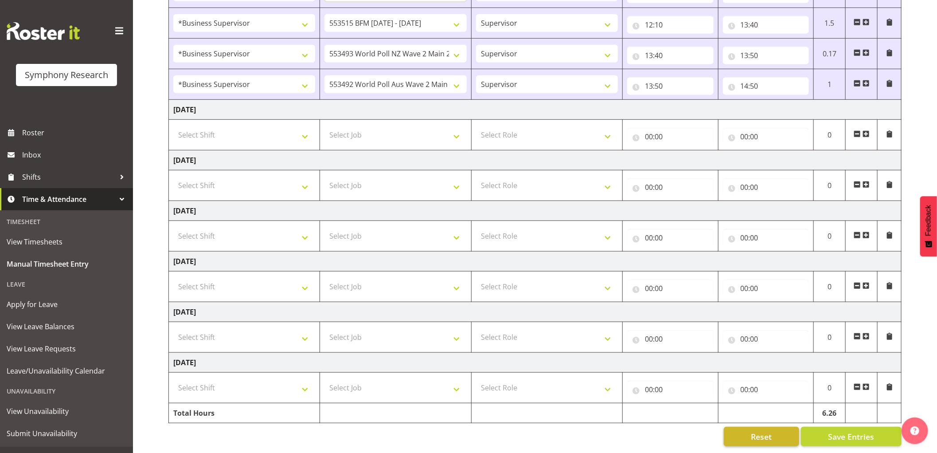
scroll to position [345, 0]
click at [821, 426] on button "Save Entries" at bounding box center [851, 436] width 101 height 20
click at [869, 80] on span at bounding box center [866, 83] width 7 height 7
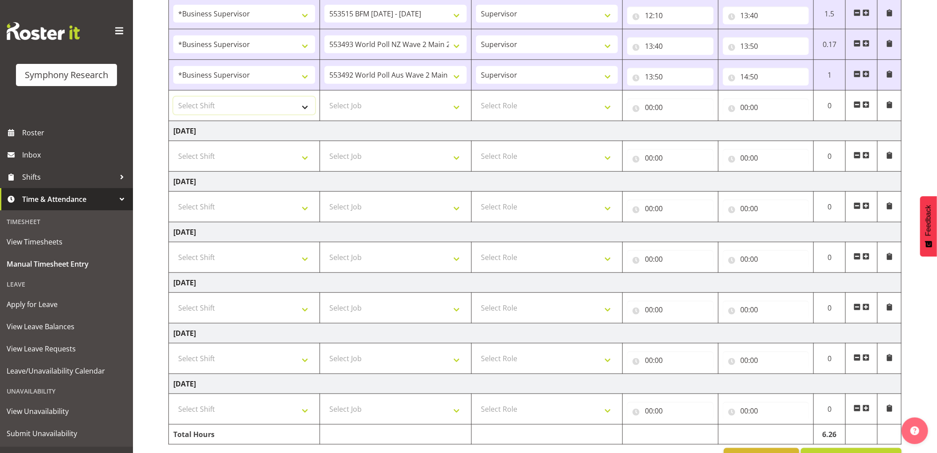
click at [293, 101] on select "Select Shift !!Weekend Residential (Roster IT Shift Label) *Business 9/10am ~ 4…" at bounding box center [244, 106] width 142 height 18
select select "1607"
click at [173, 97] on select "Select Shift !!Weekend Residential (Roster IT Shift Label) *Business 9/10am ~ 4…" at bounding box center [244, 106] width 142 height 18
click at [429, 110] on select "Select Job 550060 IF Admin 553492 World Poll Aus Wave 2 Main 2025 553493 World …" at bounding box center [396, 106] width 142 height 18
select select "10587"
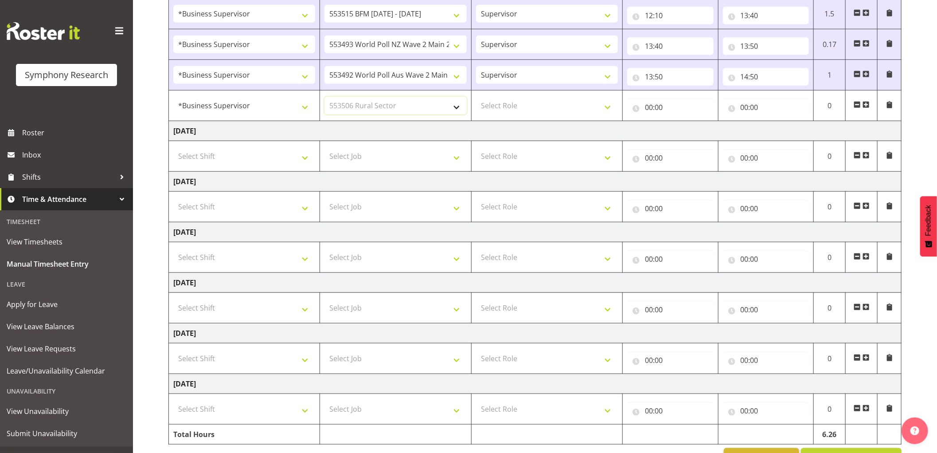
click at [325, 97] on select "Select Job 550060 IF Admin 553492 World Poll Aus Wave 2 Main 2025 553493 World …" at bounding box center [396, 106] width 142 height 18
click at [521, 108] on select "Select Role Supervisor Interviewing Briefing" at bounding box center [547, 106] width 142 height 18
select select "45"
click at [476, 97] on select "Select Role Supervisor Interviewing Briefing" at bounding box center [547, 106] width 142 height 18
click at [647, 109] on input "00:00" at bounding box center [670, 107] width 86 height 18
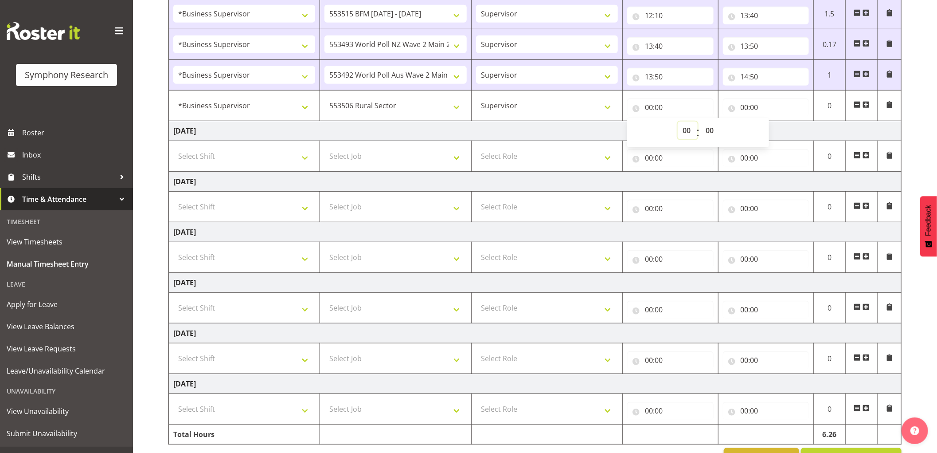
click at [681, 132] on select "00 01 02 03 04 05 06 07 08 09 10 11 12 13 14 15 16 17 18 19 20 21 22 23" at bounding box center [688, 130] width 20 height 18
select select "14"
click at [678, 121] on select "00 01 02 03 04 05 06 07 08 09 10 11 12 13 14 15 16 17 18 19 20 21 22 23" at bounding box center [688, 130] width 20 height 18
type input "14:00"
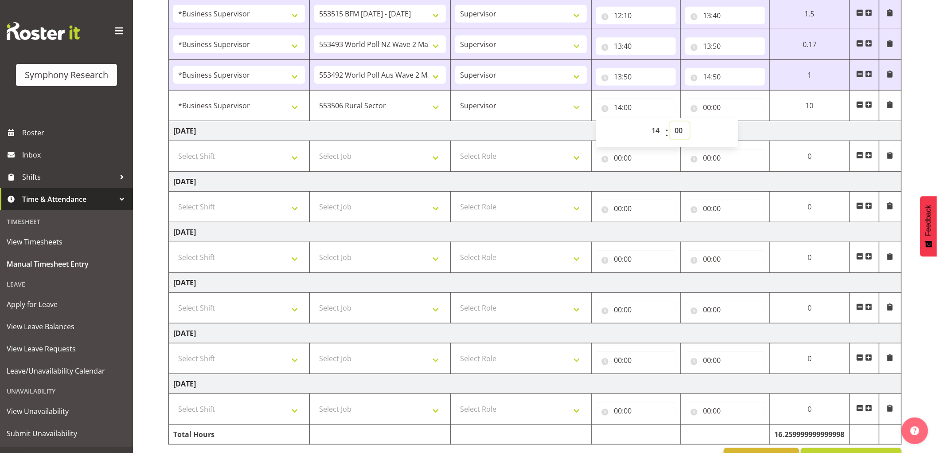
click at [681, 132] on select "00 01 02 03 04 05 06 07 08 09 10 11 12 13 14 15 16 17 18 19 20 21 22 23 24 25 2…" at bounding box center [680, 130] width 20 height 18
select select "50"
click at [670, 121] on select "00 01 02 03 04 05 06 07 08 09 10 11 12 13 14 15 16 17 18 19 20 21 22 23 24 25 2…" at bounding box center [680, 130] width 20 height 18
type input "14:50"
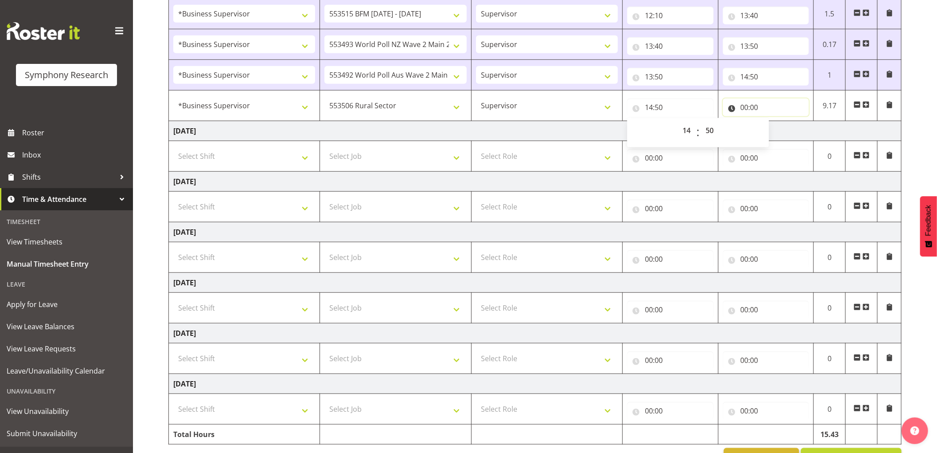
click at [741, 107] on input "00:00" at bounding box center [766, 107] width 86 height 18
click at [781, 130] on select "00 01 02 03 04 05 06 07 08 09 10 11 12 13 14 15 16 17 18 19 20 21 22 23" at bounding box center [784, 130] width 20 height 18
select select "18"
click at [774, 121] on select "00 01 02 03 04 05 06 07 08 09 10 11 12 13 14 15 16 17 18 19 20 21 22 23" at bounding box center [784, 130] width 20 height 18
type input "18:00"
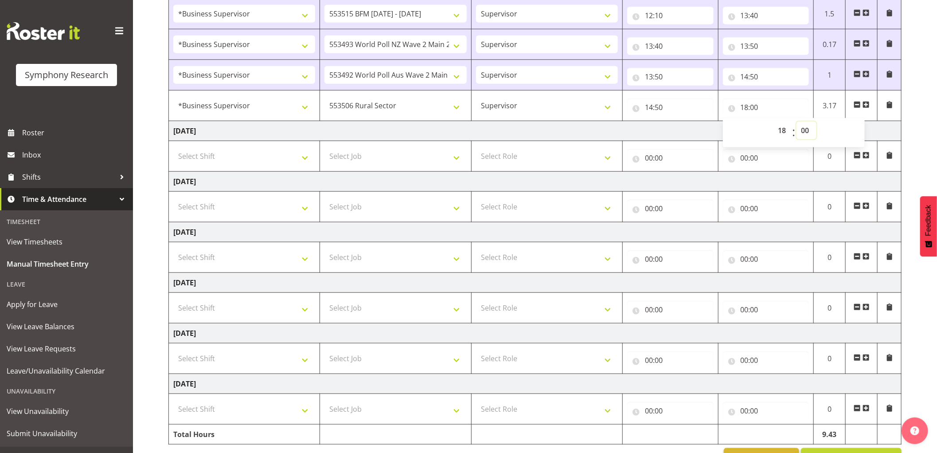
click at [801, 129] on select "00 01 02 03 04 05 06 07 08 09 10 11 12 13 14 15 16 17 18 19 20 21 22 23 24 25 2…" at bounding box center [807, 130] width 20 height 18
select select "45"
click at [797, 121] on select "00 01 02 03 04 05 06 07 08 09 10 11 12 13 14 15 16 17 18 19 20 21 22 23 24 25 2…" at bounding box center [807, 130] width 20 height 18
type input "18:45"
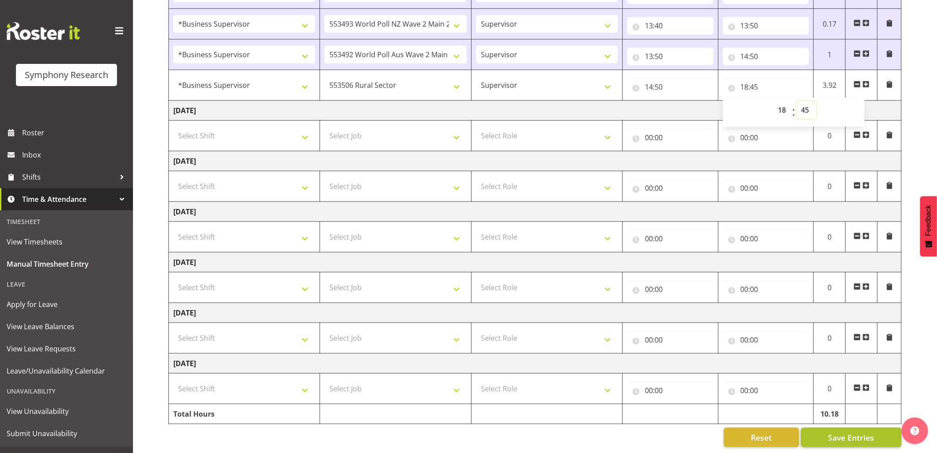
scroll to position [375, 0]
click at [830, 431] on span "Save Entries" at bounding box center [851, 436] width 46 height 12
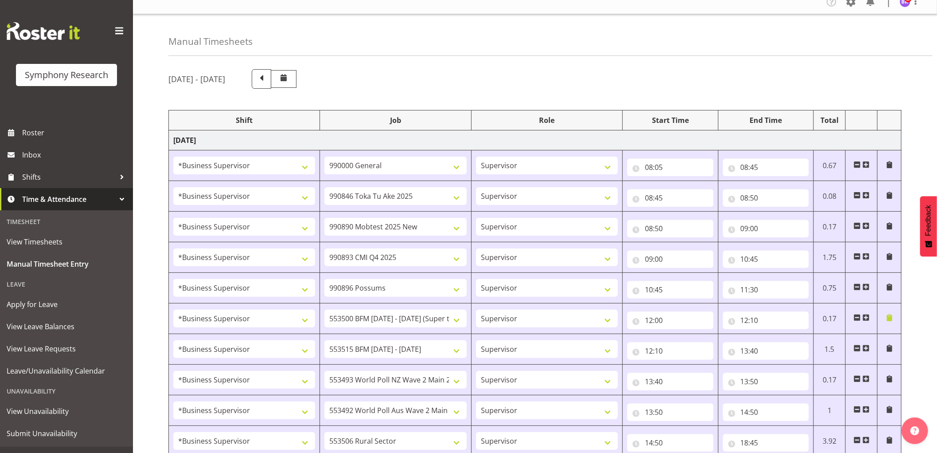
scroll to position [0, 0]
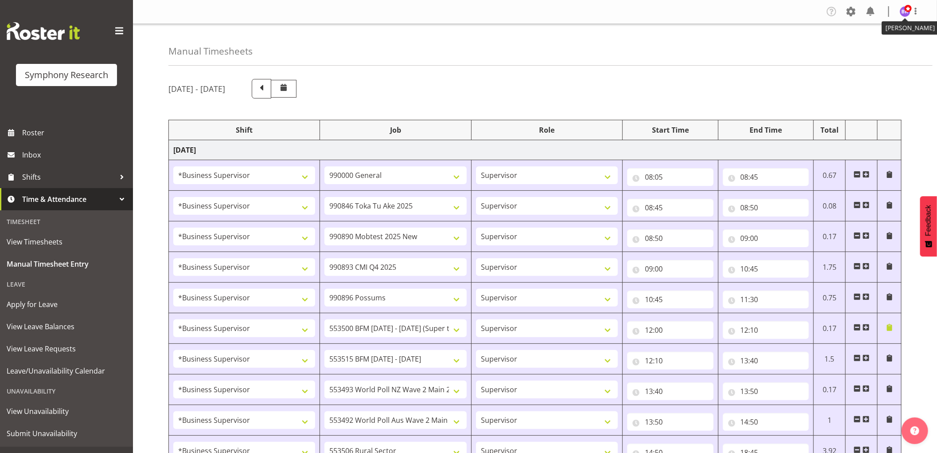
click at [901, 13] on img at bounding box center [905, 11] width 11 height 11
click at [869, 43] on link "Log Out" at bounding box center [878, 47] width 85 height 16
